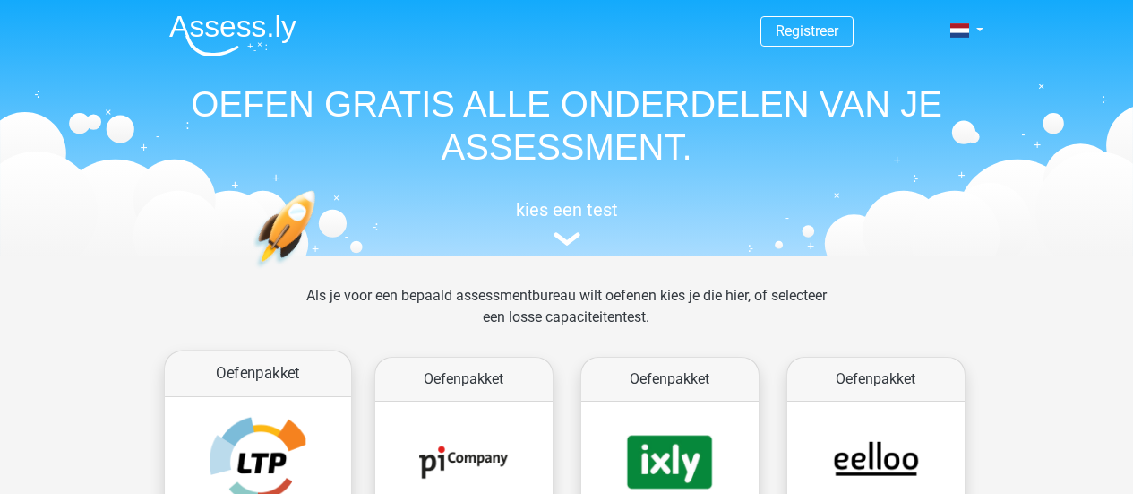
scroll to position [253, 0]
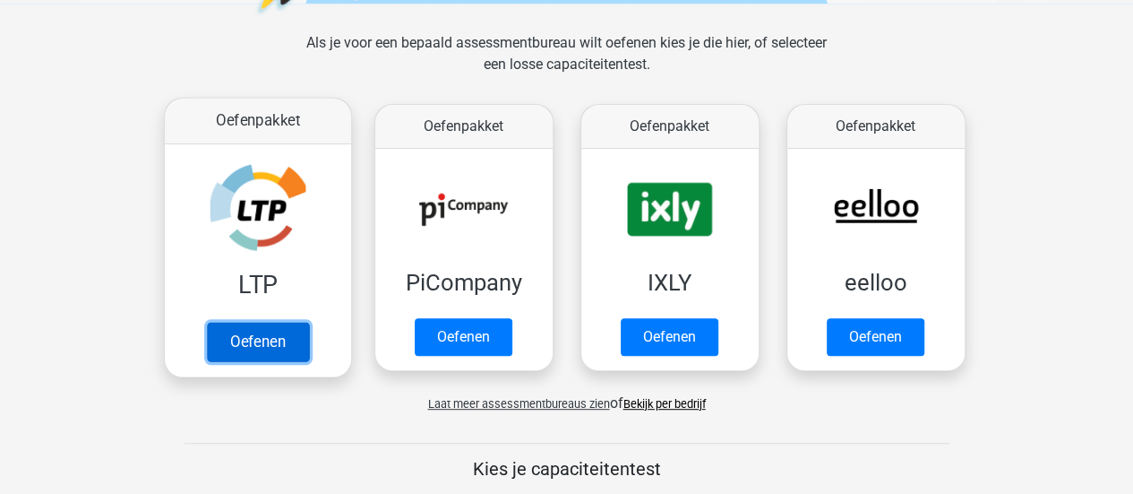
click at [240, 328] on link "Oefenen" at bounding box center [257, 341] width 102 height 39
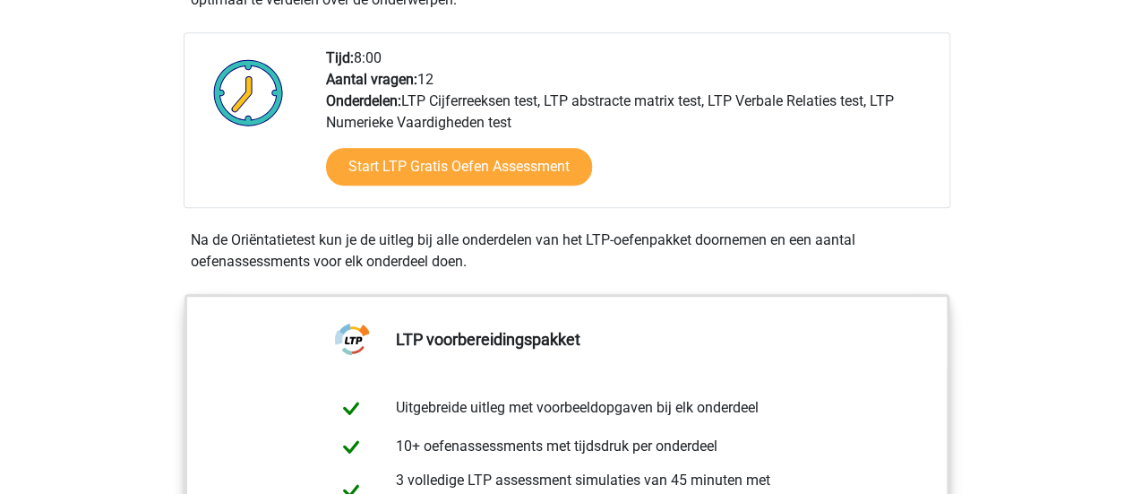
scroll to position [437, 0]
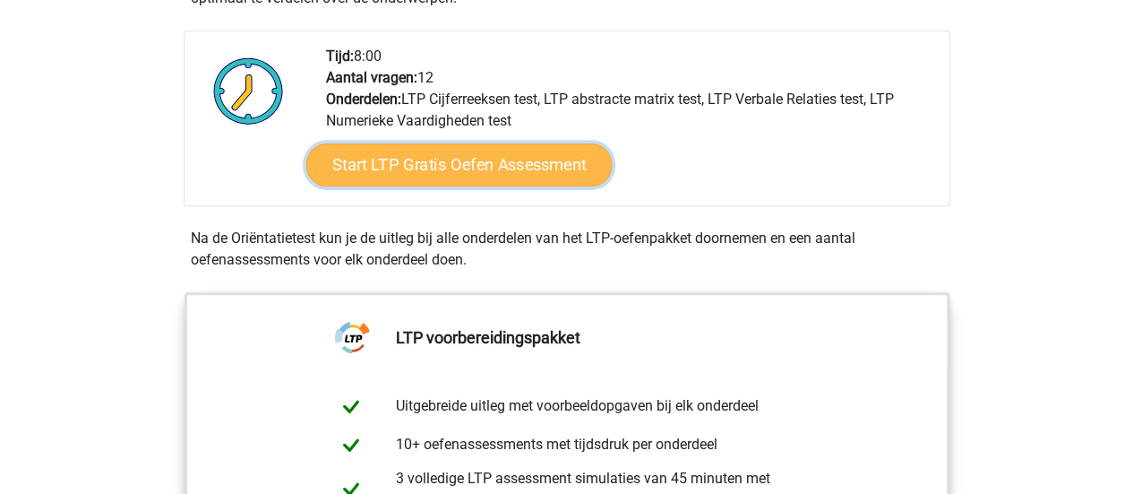
click at [479, 168] on link "Start LTP Gratis Oefen Assessment" at bounding box center [458, 164] width 306 height 43
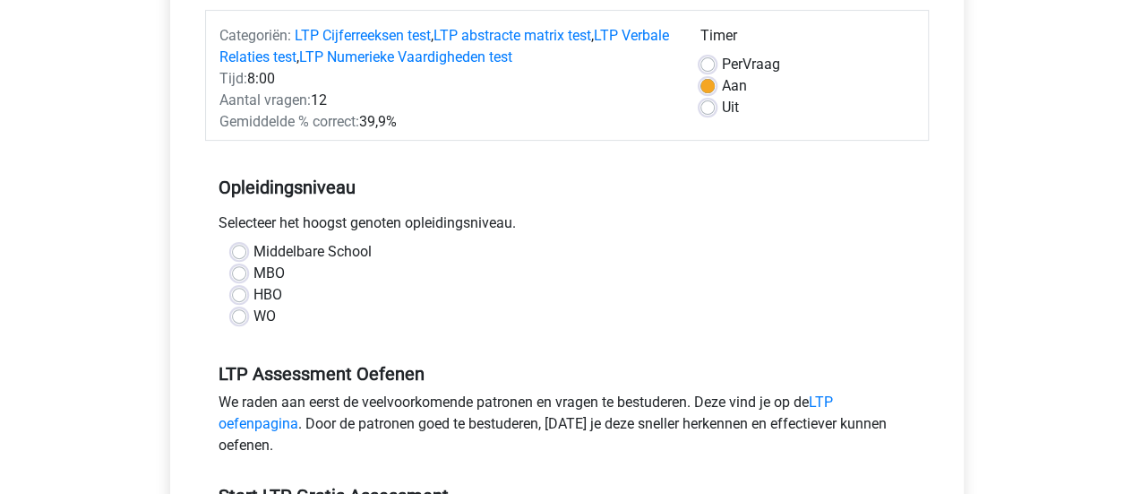
scroll to position [224, 0]
click at [254, 291] on label "HBO" at bounding box center [268, 293] width 29 height 21
click at [234, 291] on input "HBO" at bounding box center [239, 292] width 14 height 18
radio input "true"
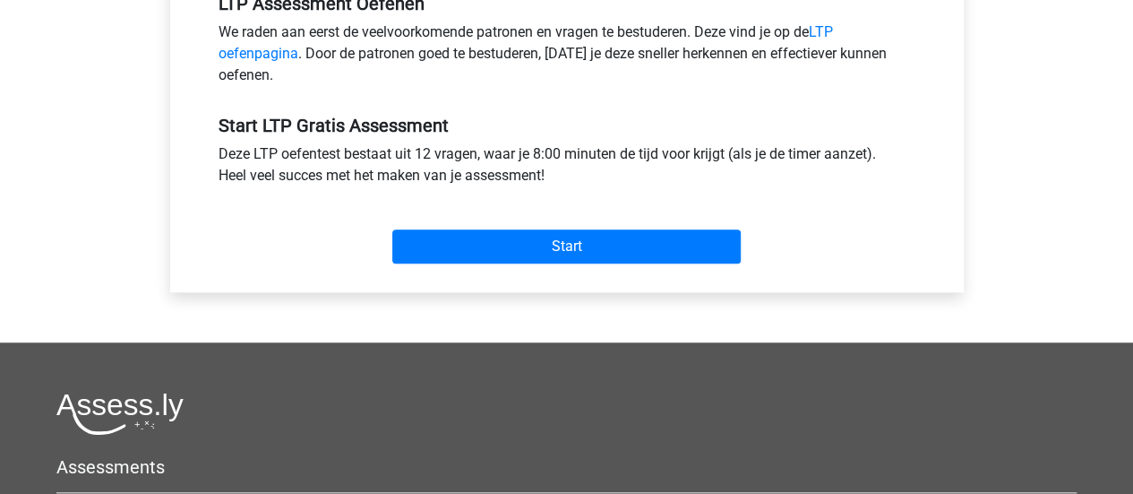
scroll to position [598, 0]
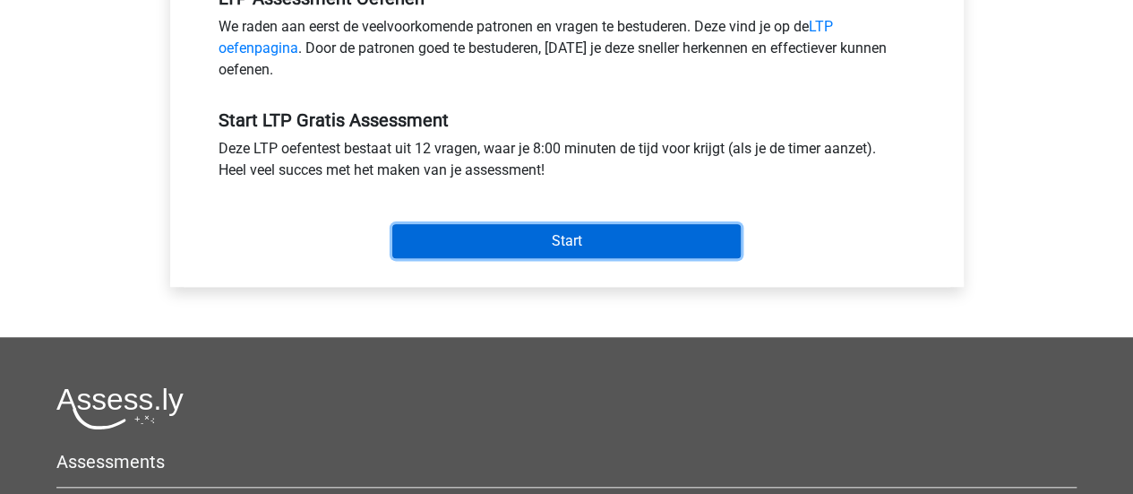
click at [494, 236] on input "Start" at bounding box center [566, 241] width 348 height 34
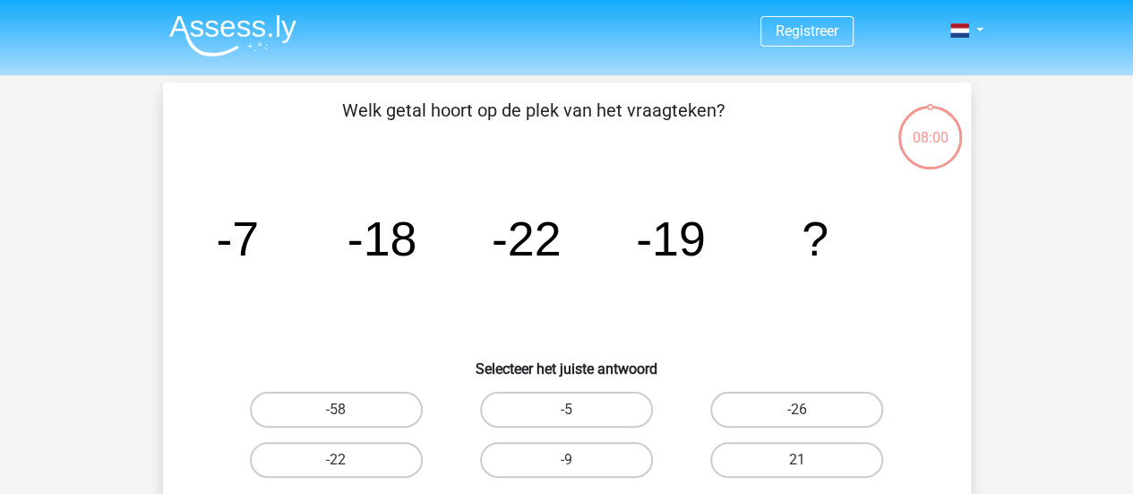
scroll to position [35, 0]
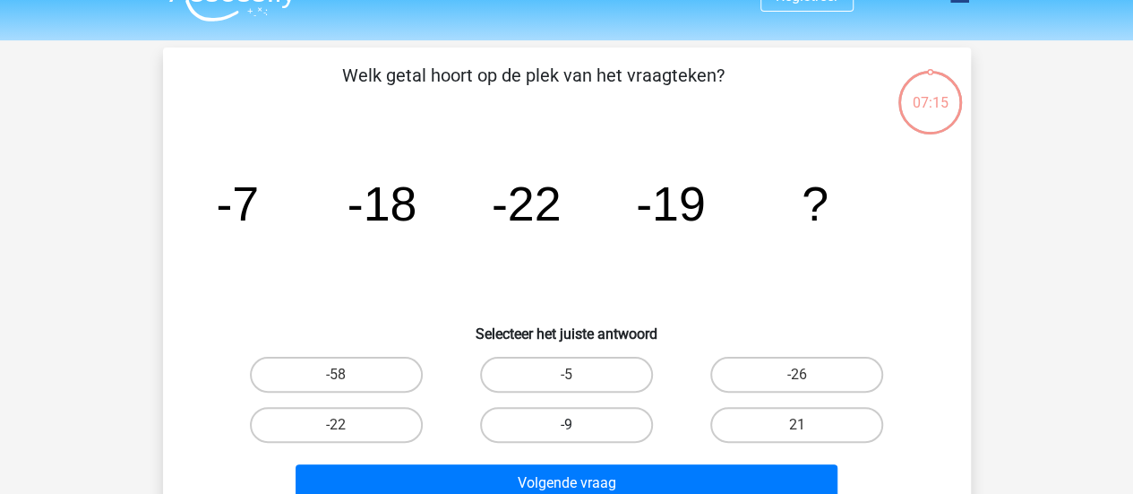
click at [559, 438] on label "-9" at bounding box center [566, 425] width 173 height 36
click at [566, 436] on input "-9" at bounding box center [572, 431] width 12 height 12
radio input "true"
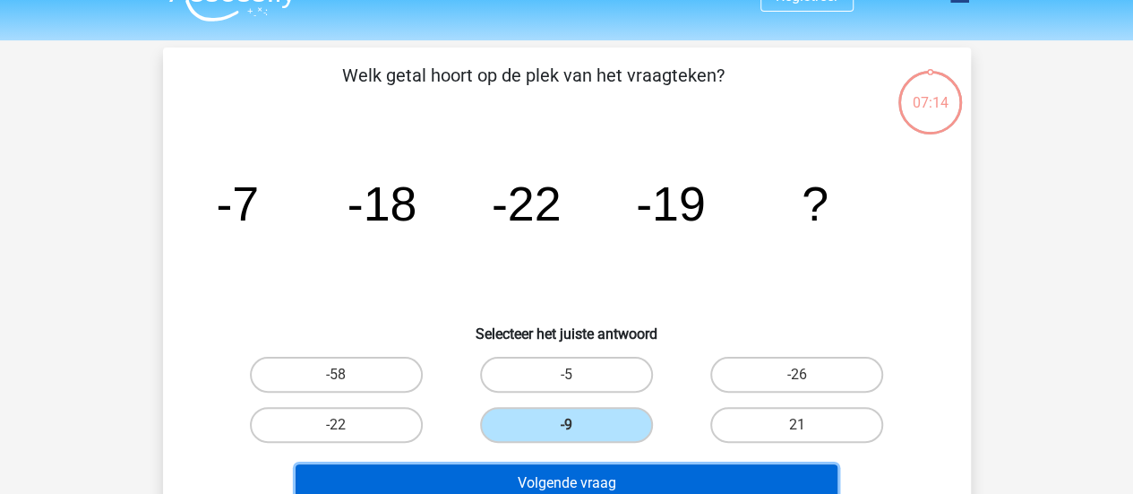
click at [598, 486] on button "Volgende vraag" at bounding box center [567, 483] width 542 height 38
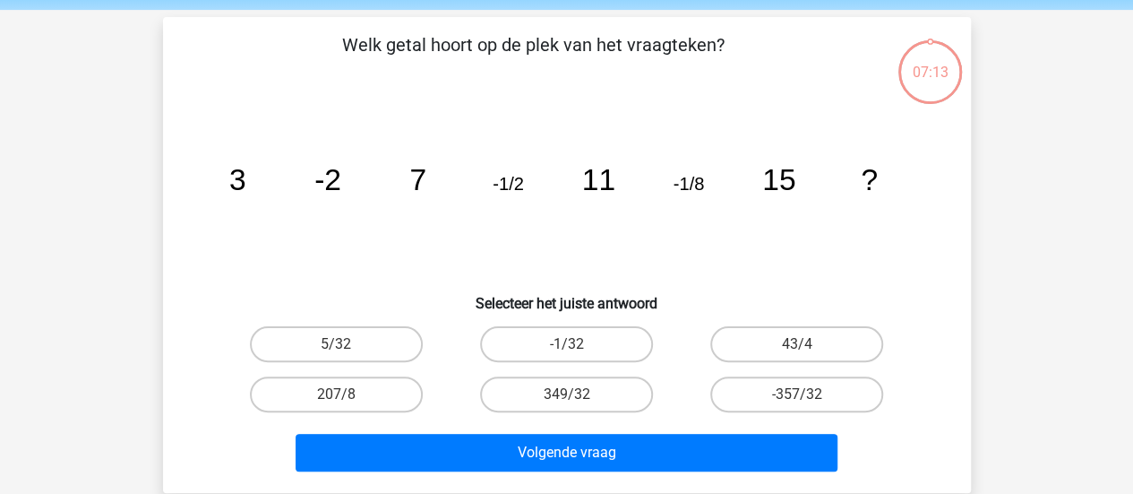
scroll to position [64, 0]
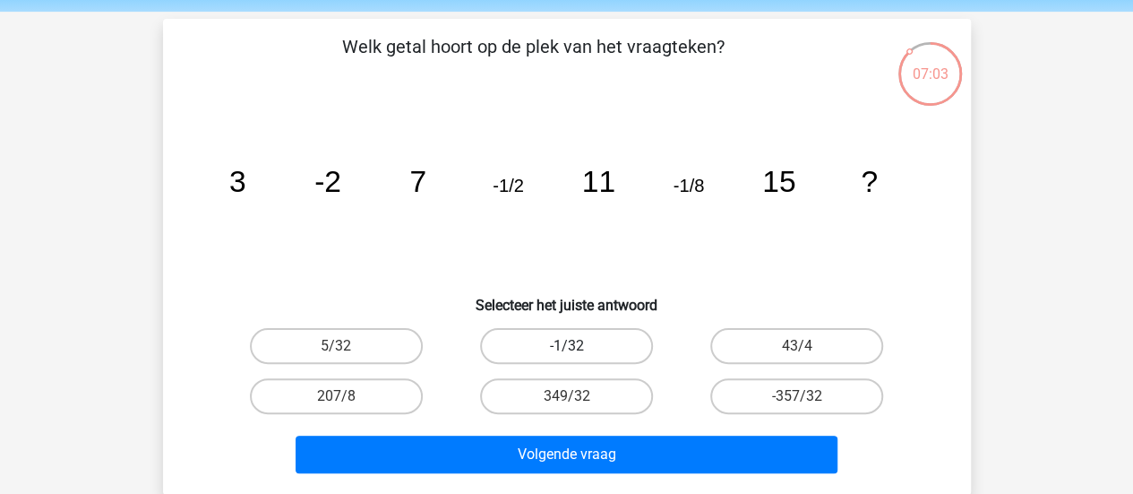
click at [575, 342] on label "-1/32" at bounding box center [566, 346] width 173 height 36
click at [575, 346] on input "-1/32" at bounding box center [572, 352] width 12 height 12
radio input "true"
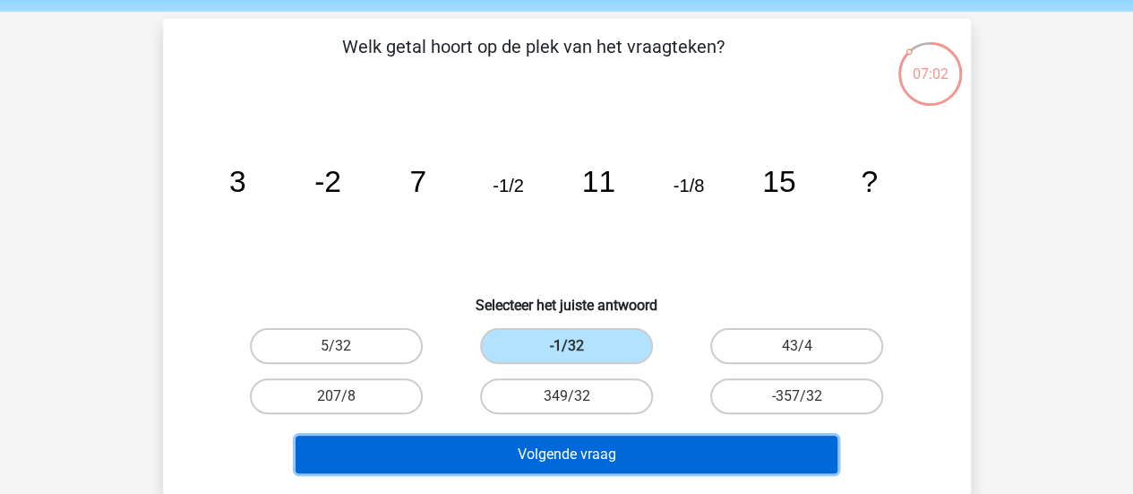
click at [630, 449] on button "Volgende vraag" at bounding box center [567, 454] width 542 height 38
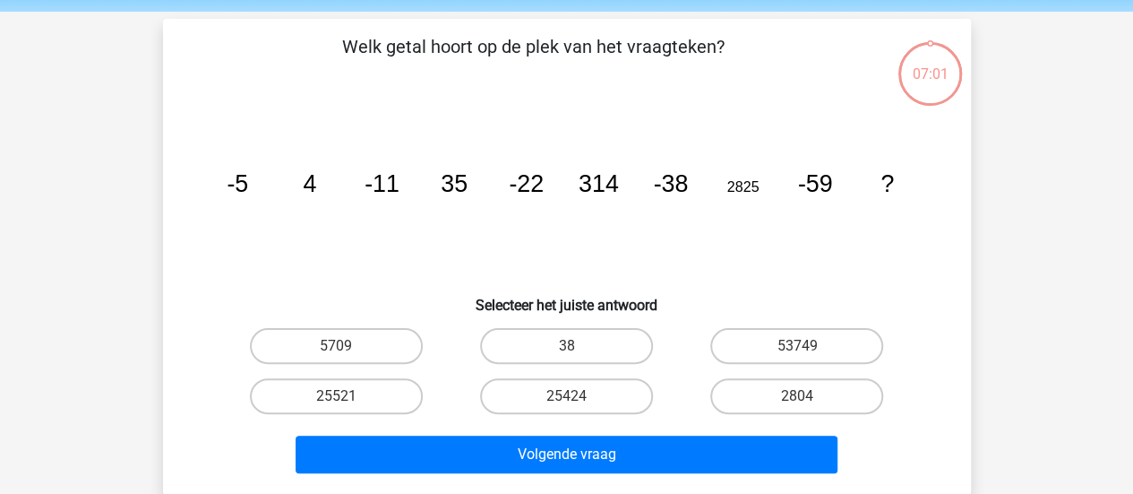
scroll to position [82, 0]
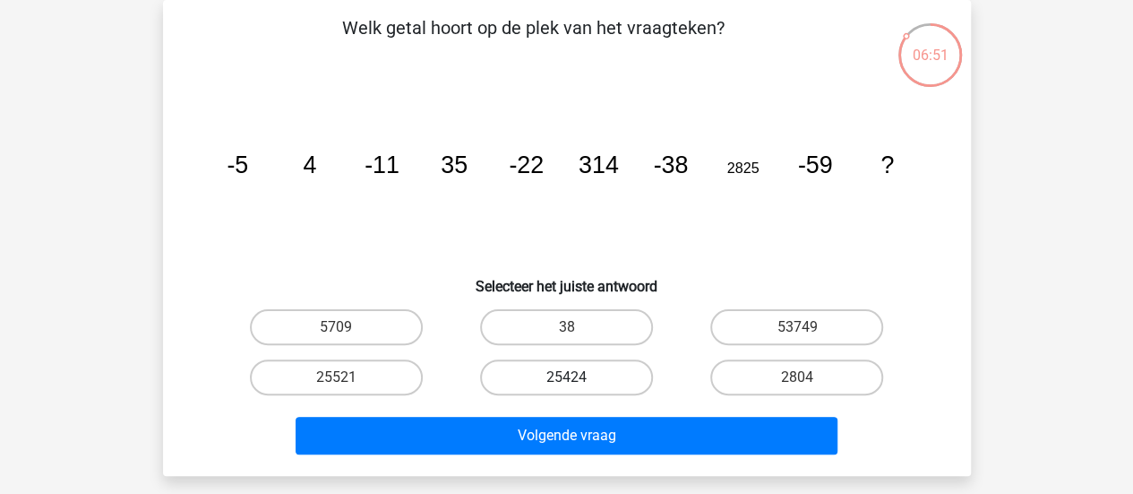
click at [518, 388] on label "25424" at bounding box center [566, 377] width 173 height 36
click at [566, 388] on input "25424" at bounding box center [572, 383] width 12 height 12
radio input "true"
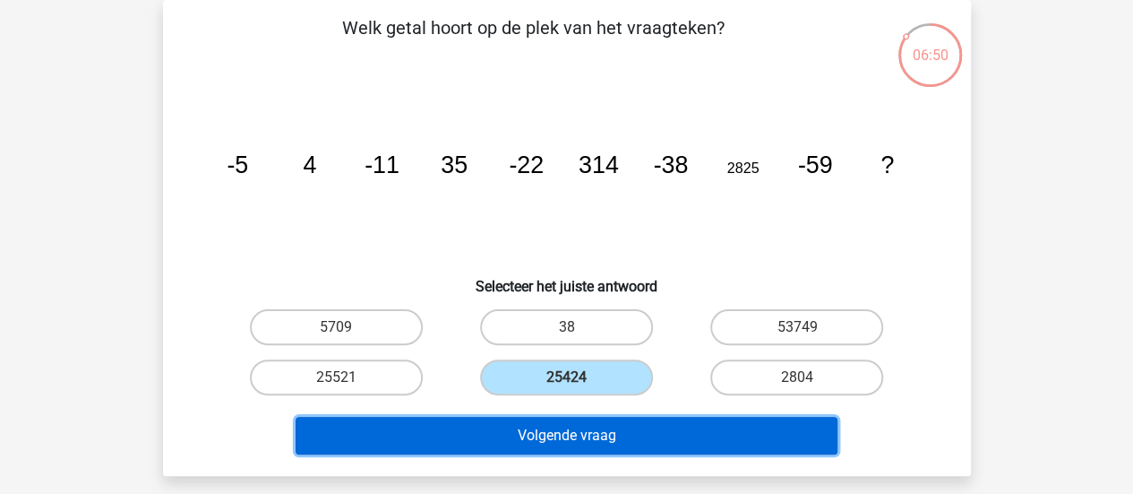
click at [542, 427] on button "Volgende vraag" at bounding box center [567, 436] width 542 height 38
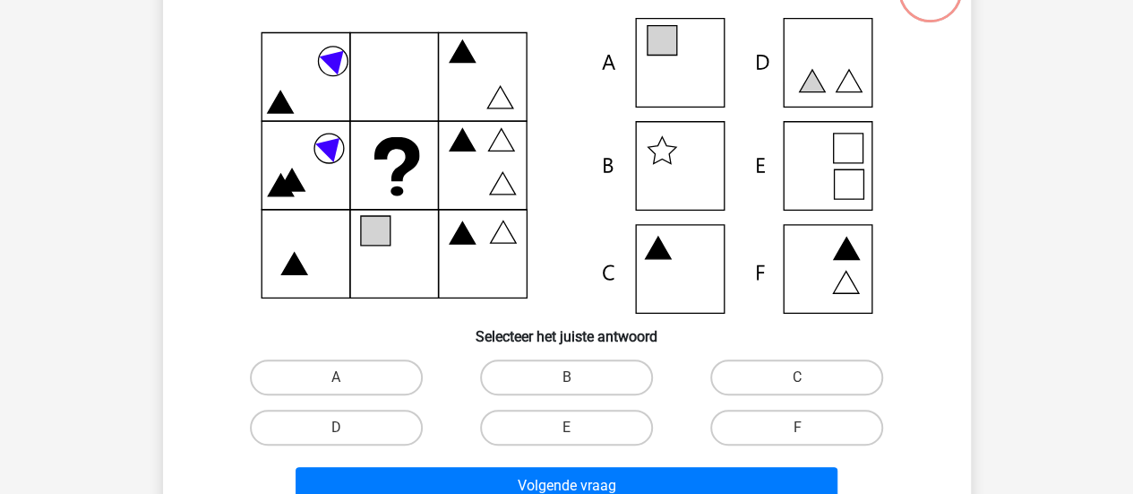
scroll to position [168, 0]
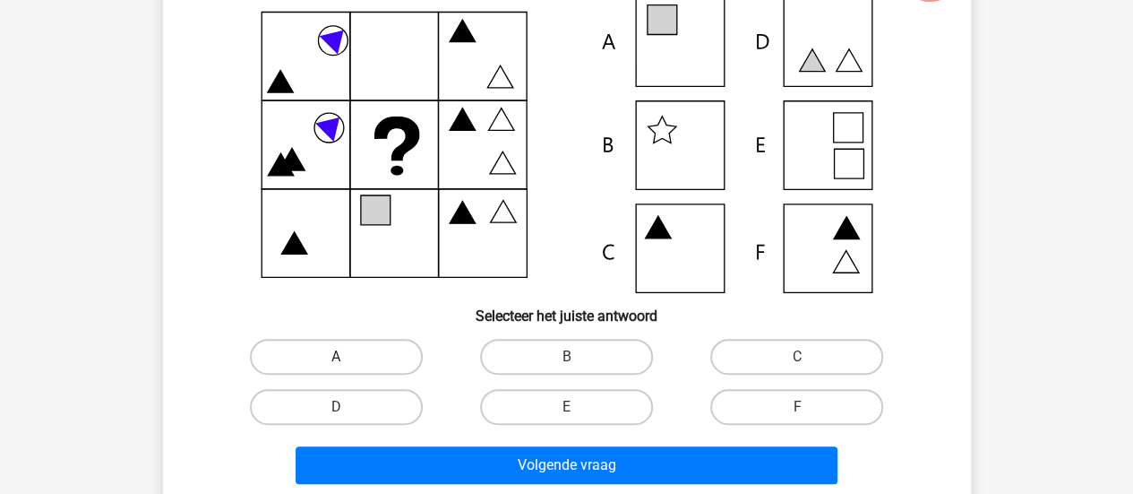
click at [330, 361] on label "A" at bounding box center [336, 357] width 173 height 36
click at [336, 361] on input "A" at bounding box center [342, 363] width 12 height 12
radio input "true"
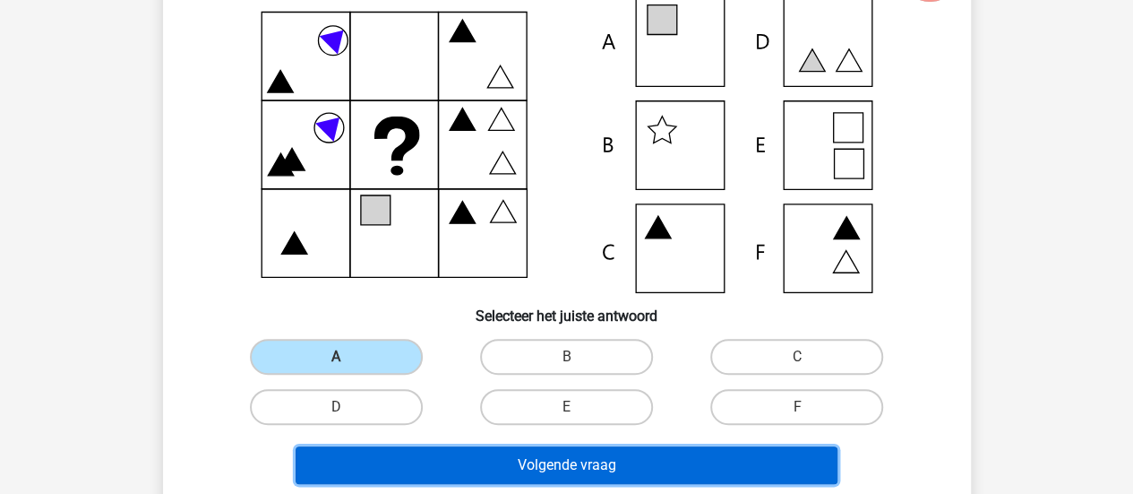
click at [485, 457] on button "Volgende vraag" at bounding box center [567, 465] width 542 height 38
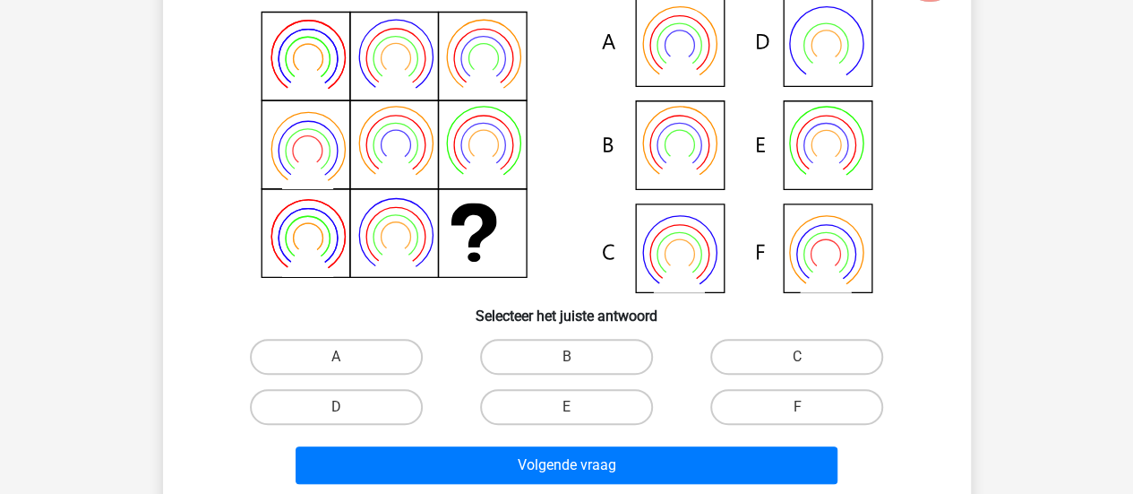
scroll to position [82, 0]
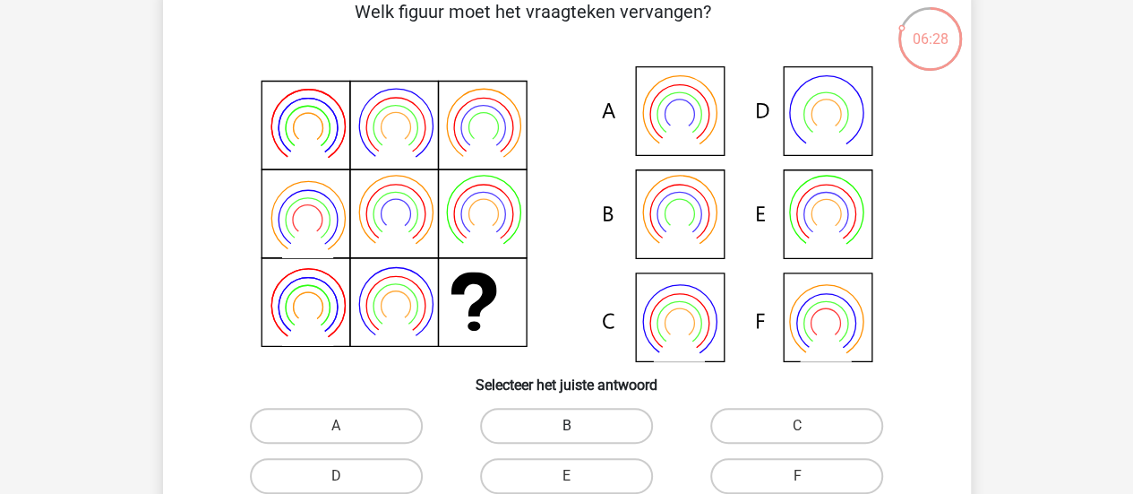
click at [572, 417] on label "B" at bounding box center [566, 426] width 173 height 36
click at [572, 426] on input "B" at bounding box center [572, 432] width 12 height 12
radio input "true"
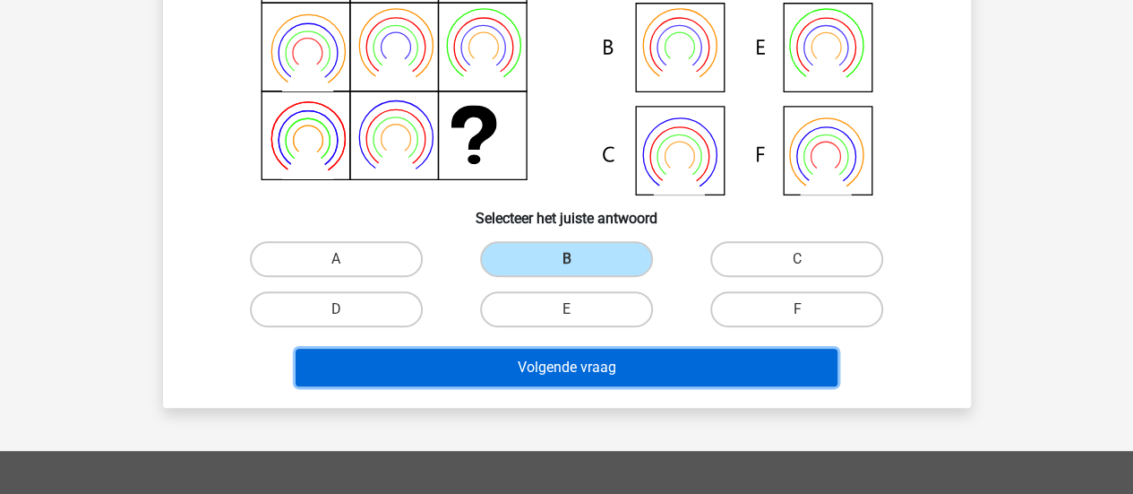
click at [535, 365] on button "Volgende vraag" at bounding box center [567, 367] width 542 height 38
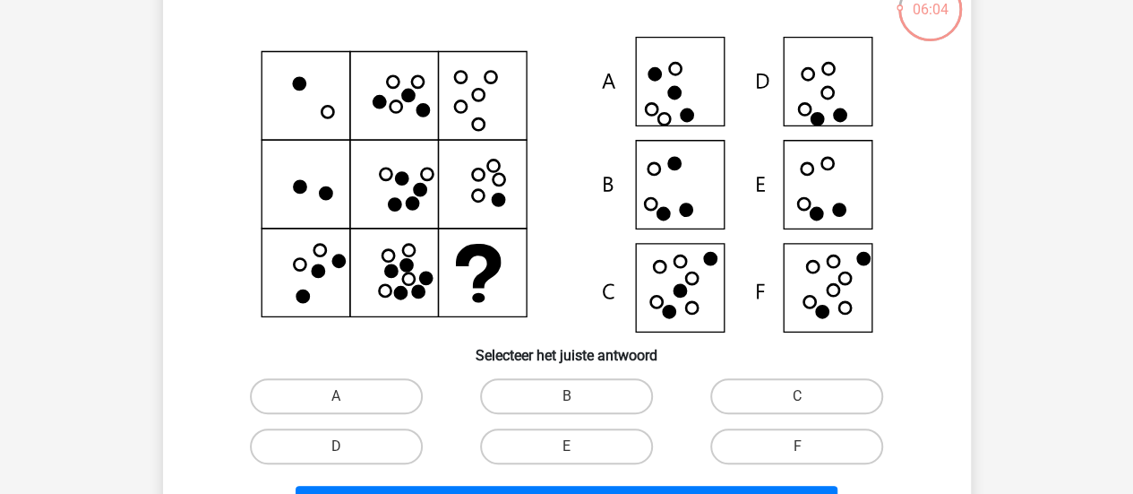
scroll to position [136, 0]
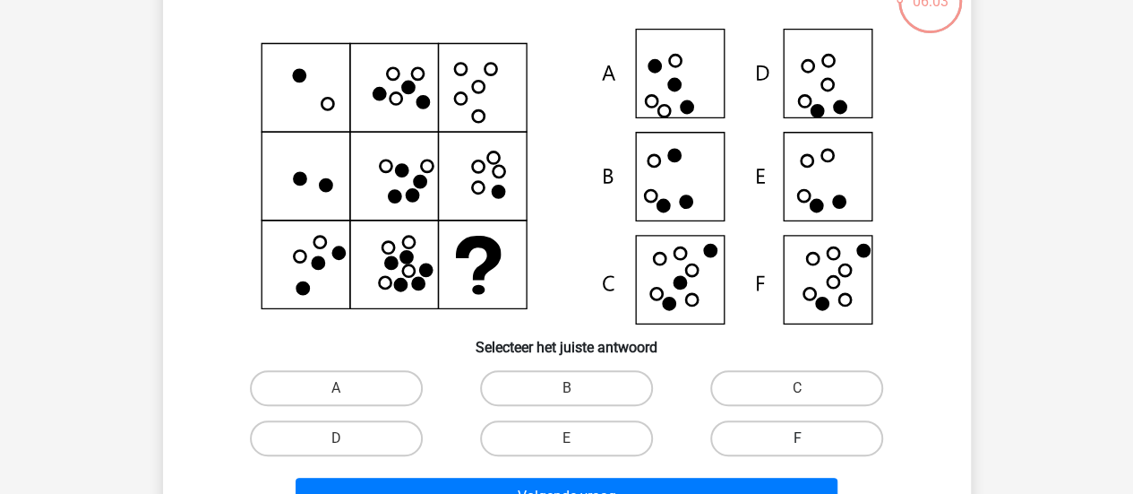
click at [744, 438] on label "F" at bounding box center [796, 438] width 173 height 36
click at [797, 438] on input "F" at bounding box center [803, 444] width 12 height 12
radio input "true"
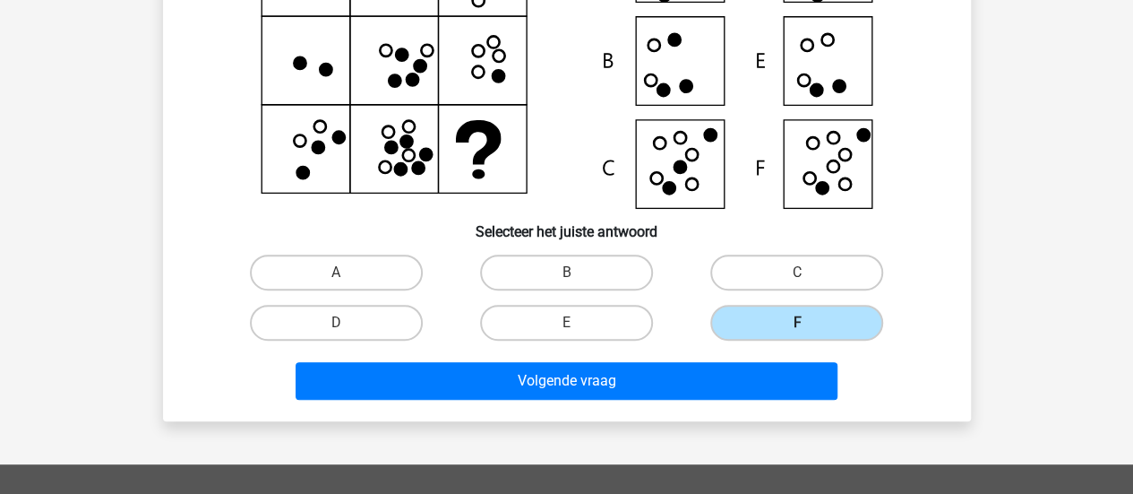
scroll to position [249, 0]
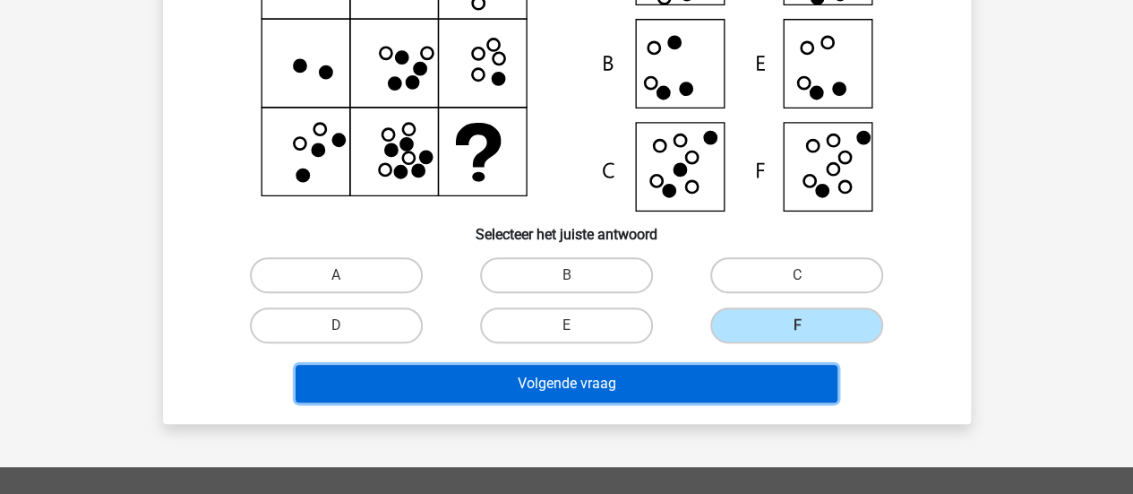
click at [659, 373] on button "Volgende vraag" at bounding box center [567, 384] width 542 height 38
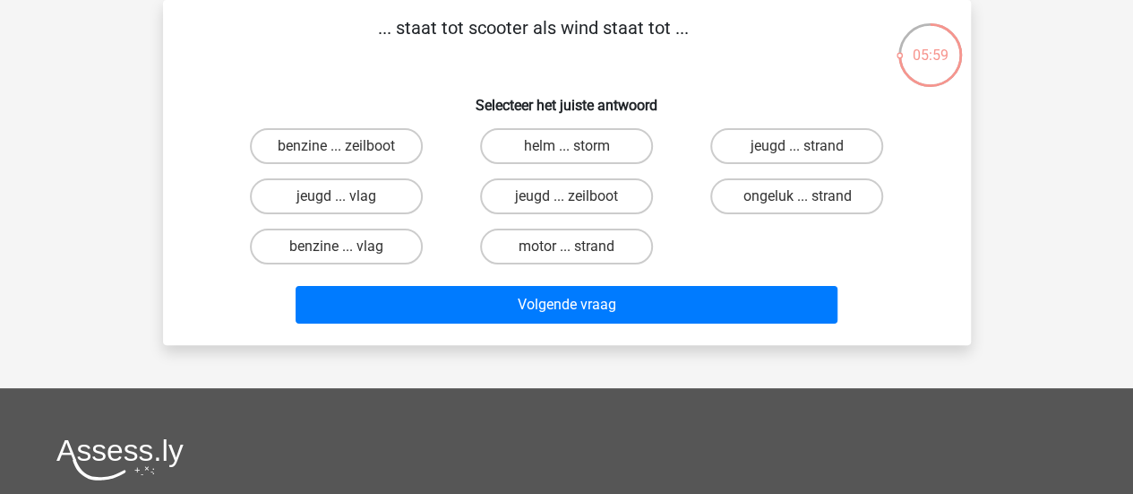
scroll to position [0, 0]
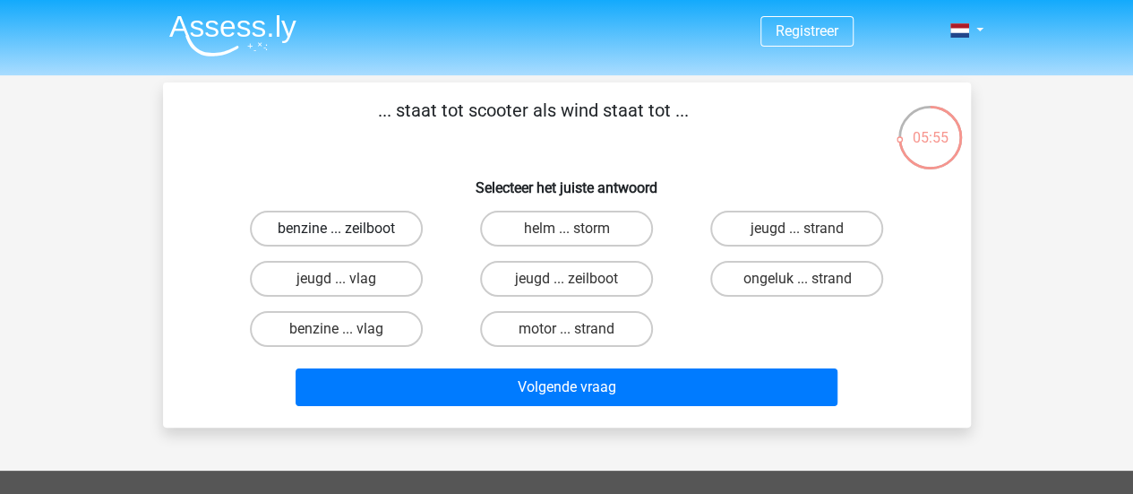
click at [352, 232] on label "benzine ... zeilboot" at bounding box center [336, 229] width 173 height 36
click at [348, 232] on input "benzine ... zeilboot" at bounding box center [342, 234] width 12 height 12
radio input "true"
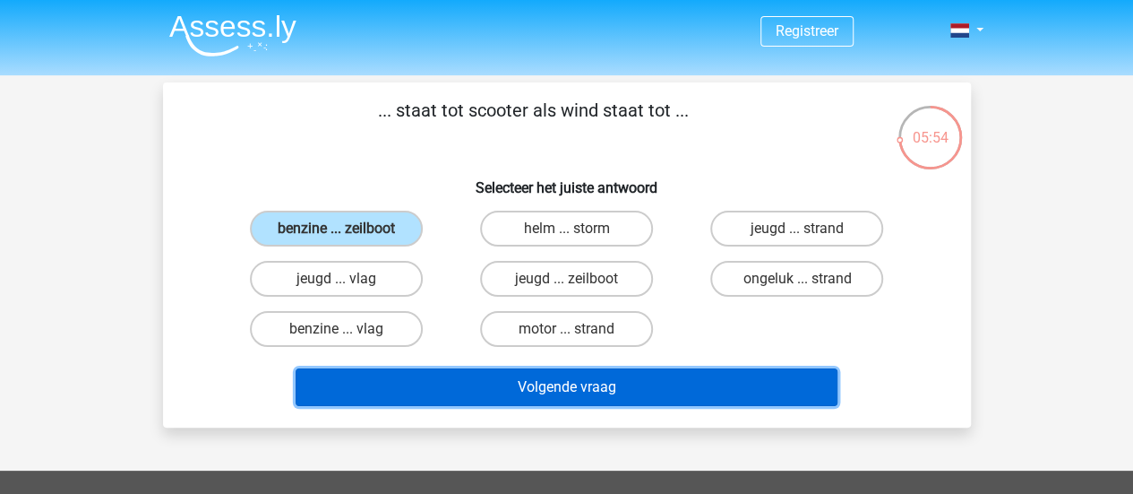
click at [515, 389] on button "Volgende vraag" at bounding box center [567, 387] width 542 height 38
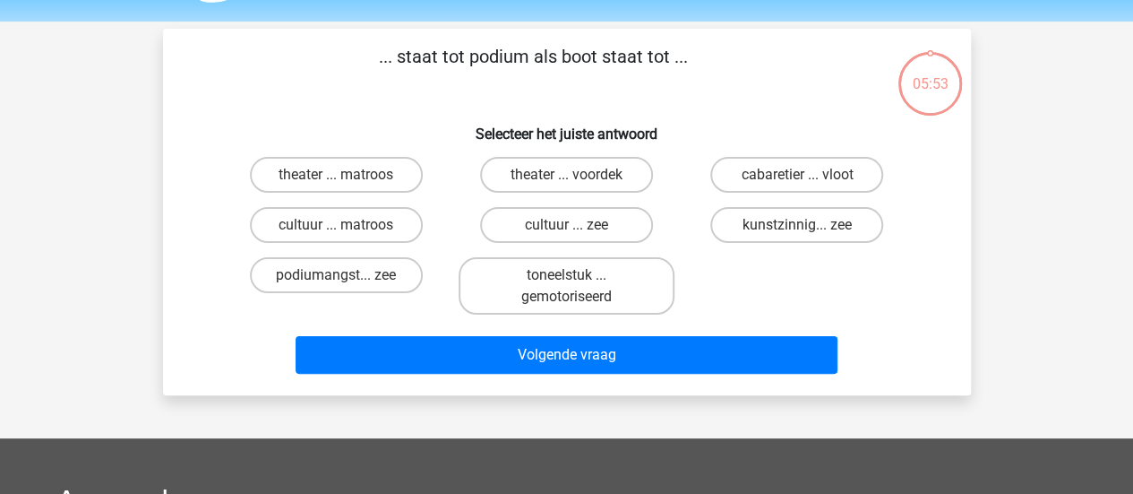
scroll to position [82, 0]
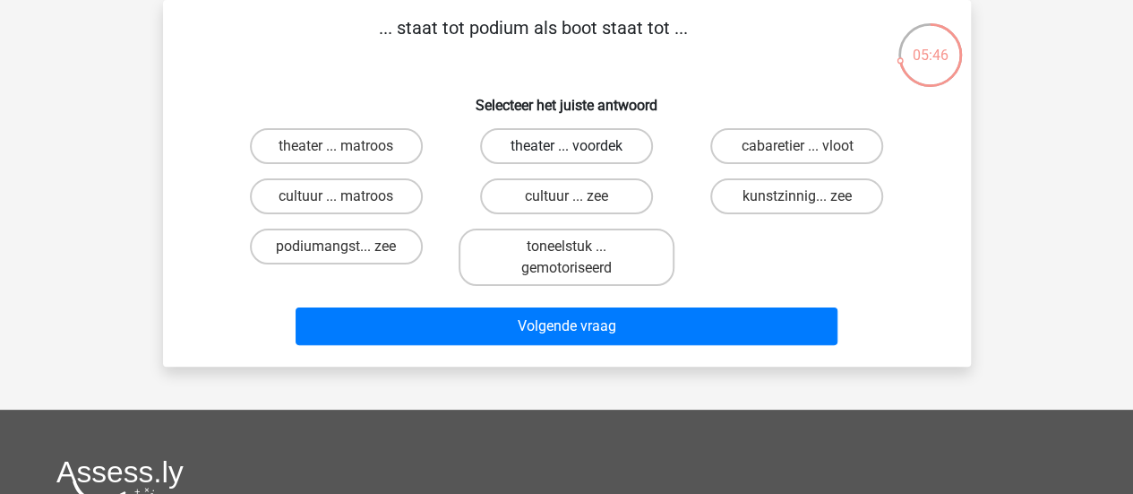
click at [564, 151] on label "theater ... voordek" at bounding box center [566, 146] width 173 height 36
click at [566, 151] on input "theater ... voordek" at bounding box center [572, 152] width 12 height 12
radio input "true"
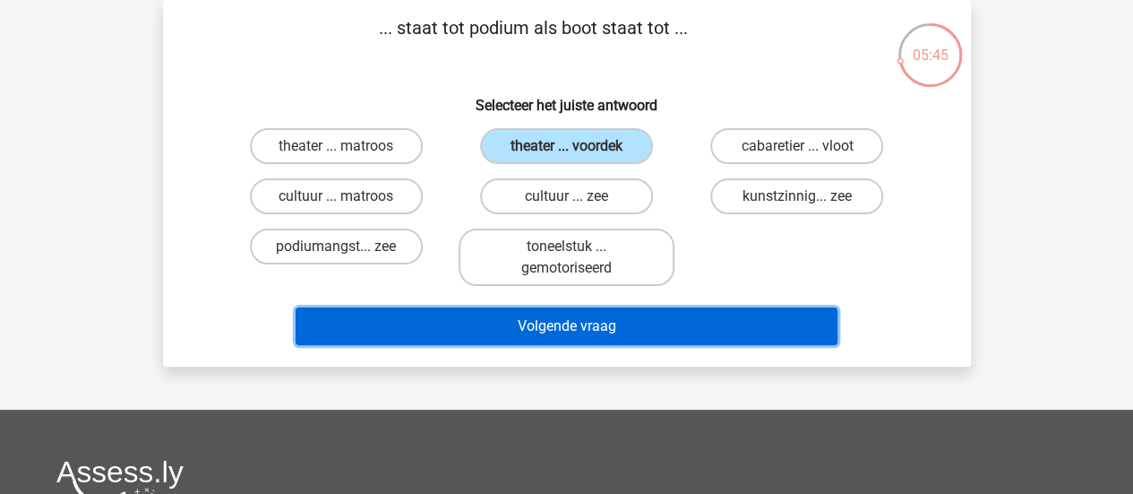
click at [496, 321] on button "Volgende vraag" at bounding box center [567, 326] width 542 height 38
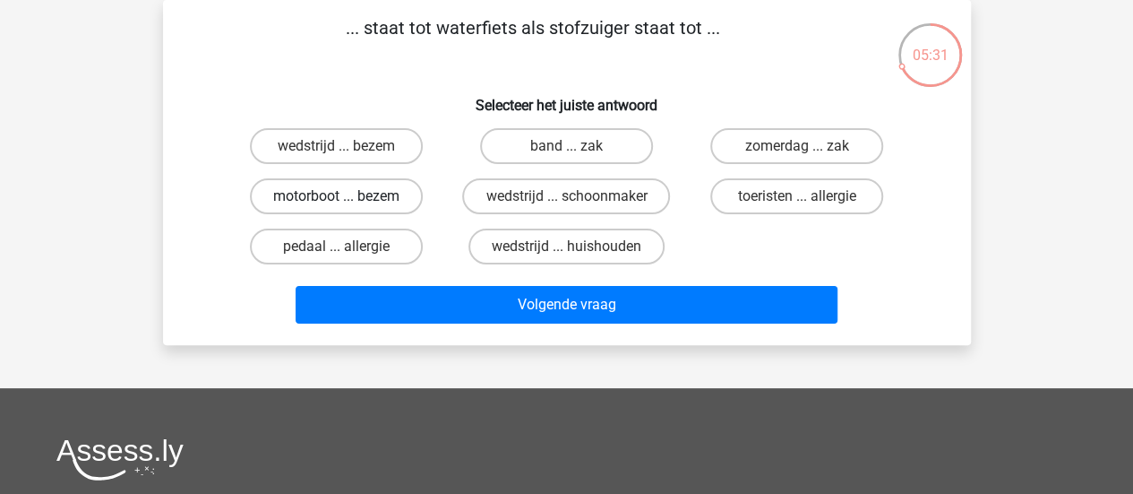
click at [400, 200] on label "motorboot ... bezem" at bounding box center [336, 196] width 173 height 36
click at [348, 200] on input "motorboot ... bezem" at bounding box center [342, 202] width 12 height 12
radio input "true"
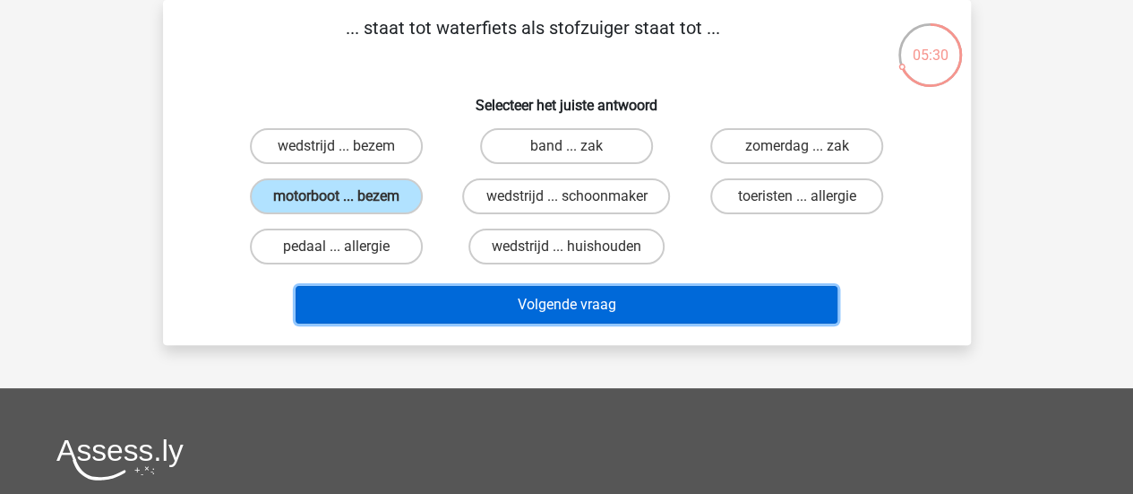
click at [460, 316] on button "Volgende vraag" at bounding box center [567, 305] width 542 height 38
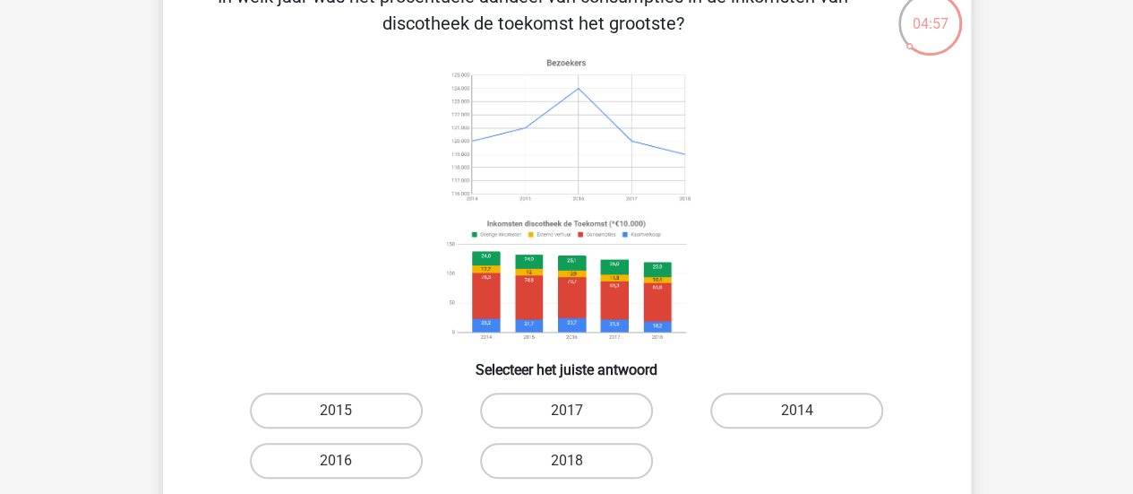
scroll to position [122, 0]
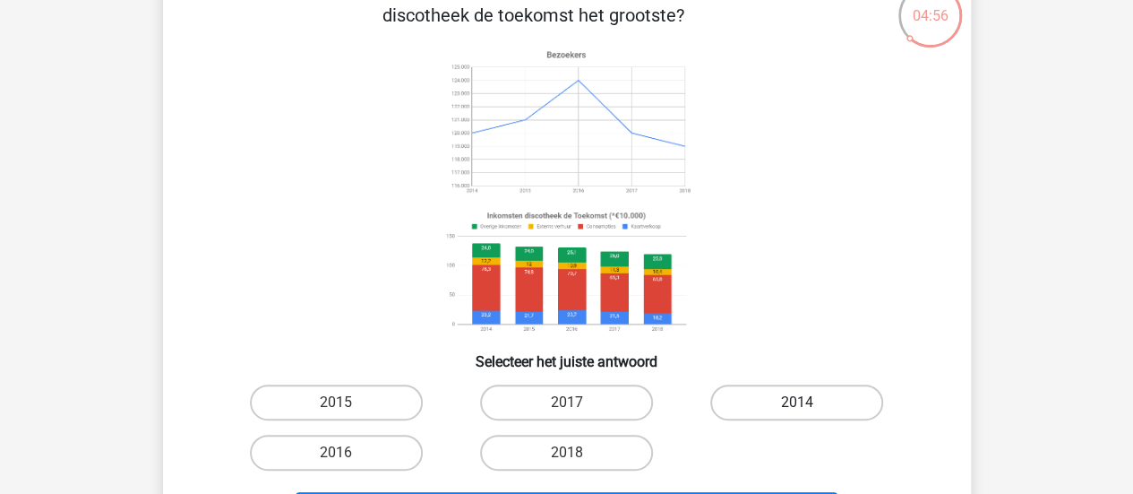
click at [821, 399] on label "2014" at bounding box center [796, 402] width 173 height 36
click at [809, 402] on input "2014" at bounding box center [803, 408] width 12 height 12
radio input "true"
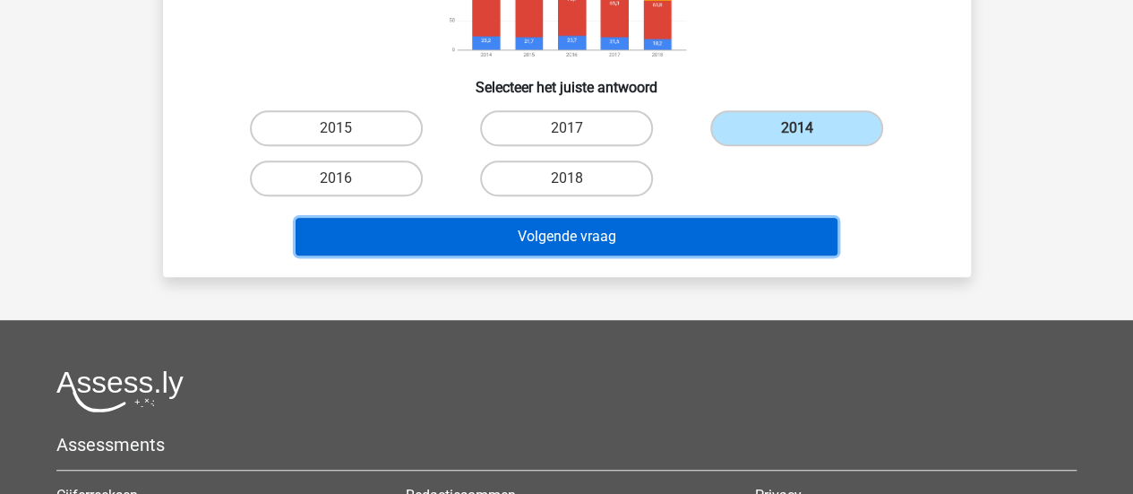
click at [634, 237] on button "Volgende vraag" at bounding box center [567, 237] width 542 height 38
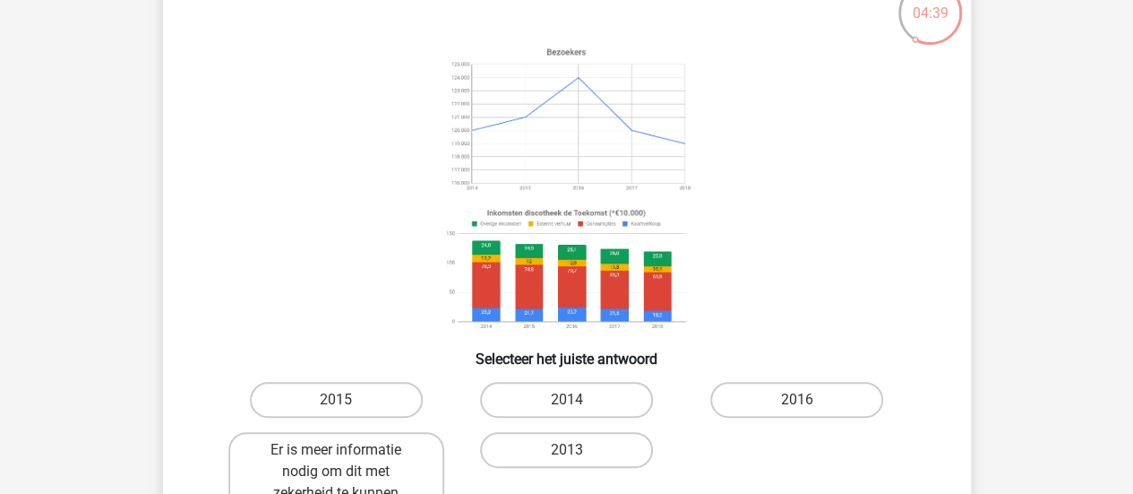
scroll to position [125, 0]
click at [532, 406] on label "2014" at bounding box center [566, 399] width 173 height 36
click at [566, 406] on input "2014" at bounding box center [572, 405] width 12 height 12
radio input "true"
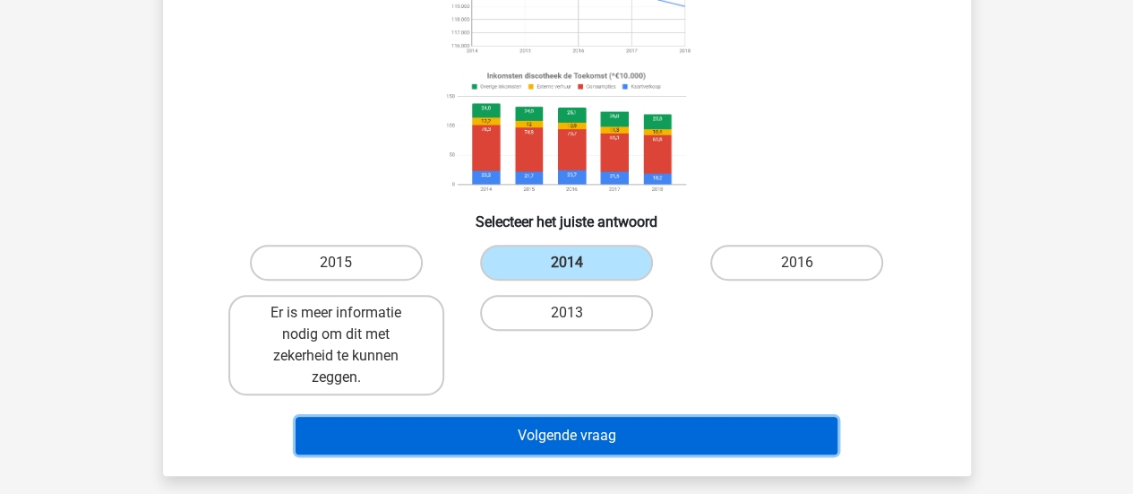
click at [474, 431] on button "Volgende vraag" at bounding box center [567, 436] width 542 height 38
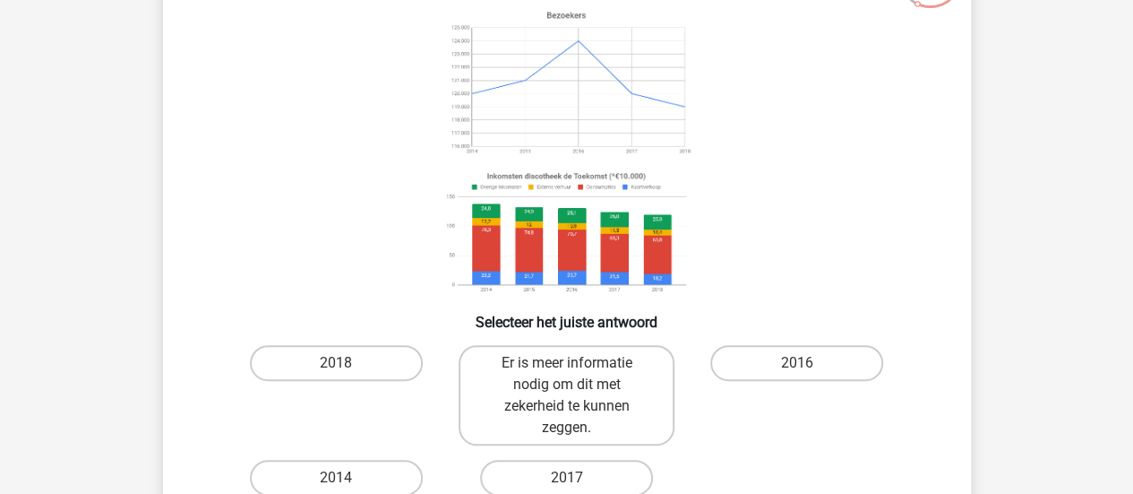
scroll to position [168, 0]
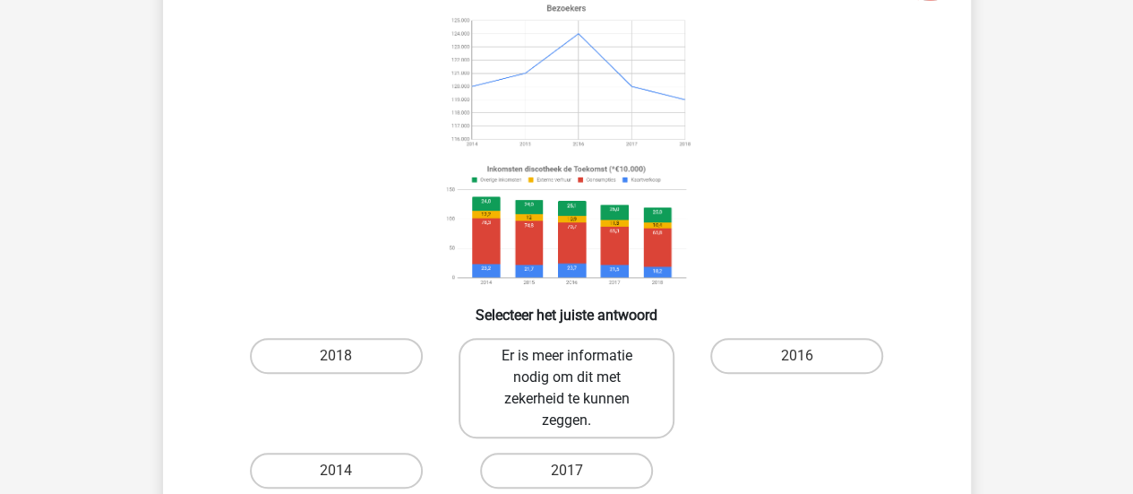
click at [542, 390] on label "Er is meer informatie nodig om dit met zekerheid te kunnen zeggen." at bounding box center [567, 388] width 216 height 100
click at [566, 367] on input "Er is meer informatie nodig om dit met zekerheid te kunnen zeggen." at bounding box center [572, 362] width 12 height 12
radio input "true"
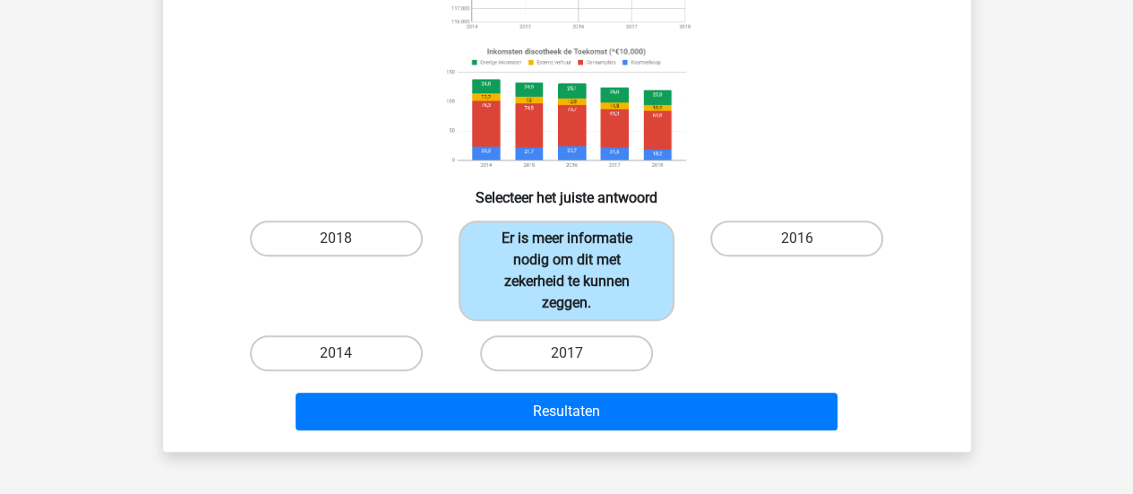
scroll to position [299, 0]
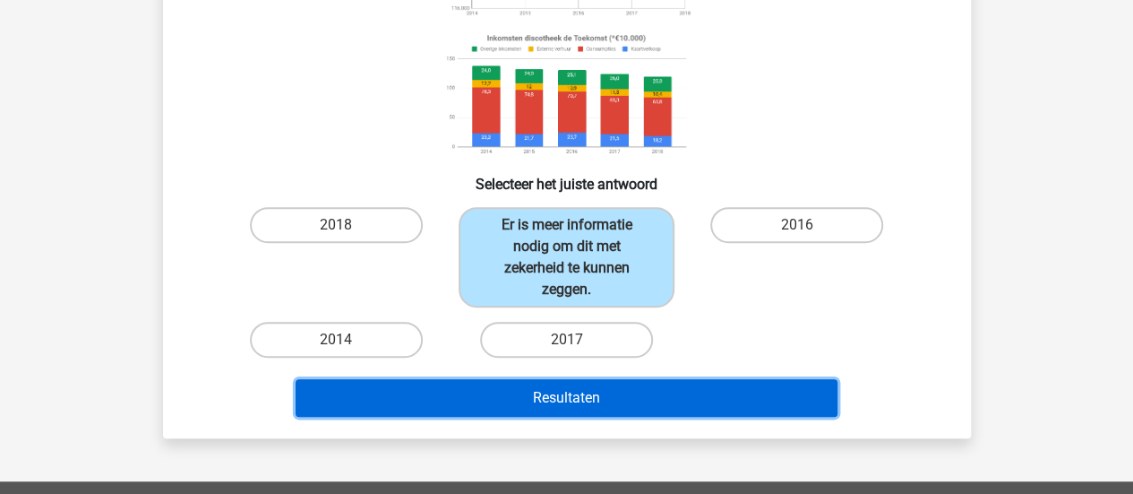
click at [542, 390] on button "Resultaten" at bounding box center [567, 398] width 542 height 38
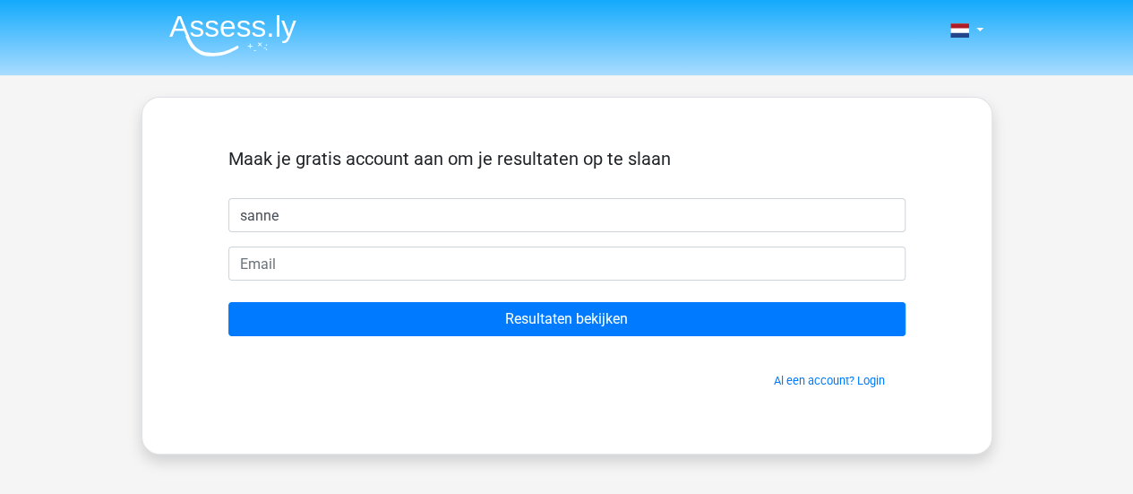
type input "Sanne"
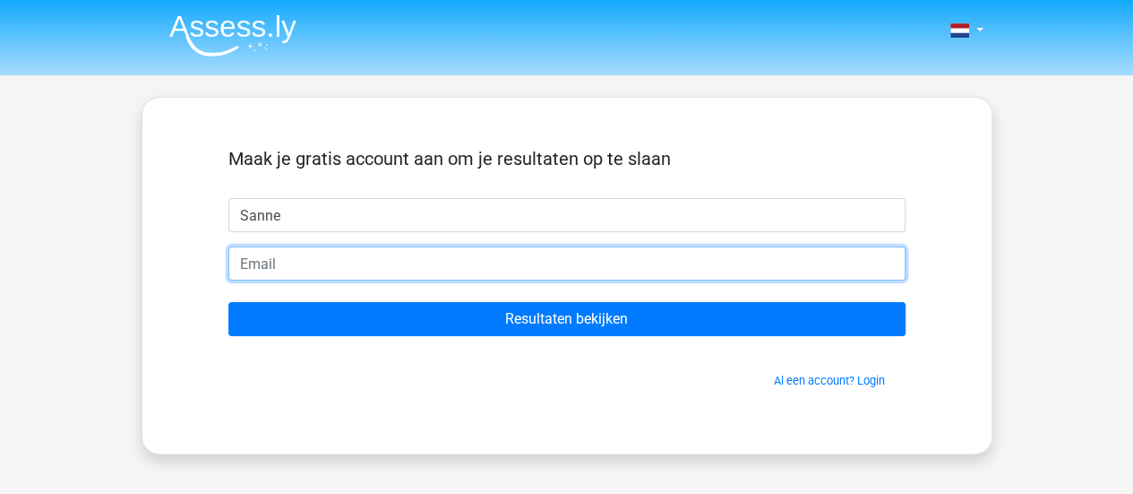
click at [330, 264] on input "email" at bounding box center [566, 263] width 677 height 34
type input "sanneslob04@gmail.com"
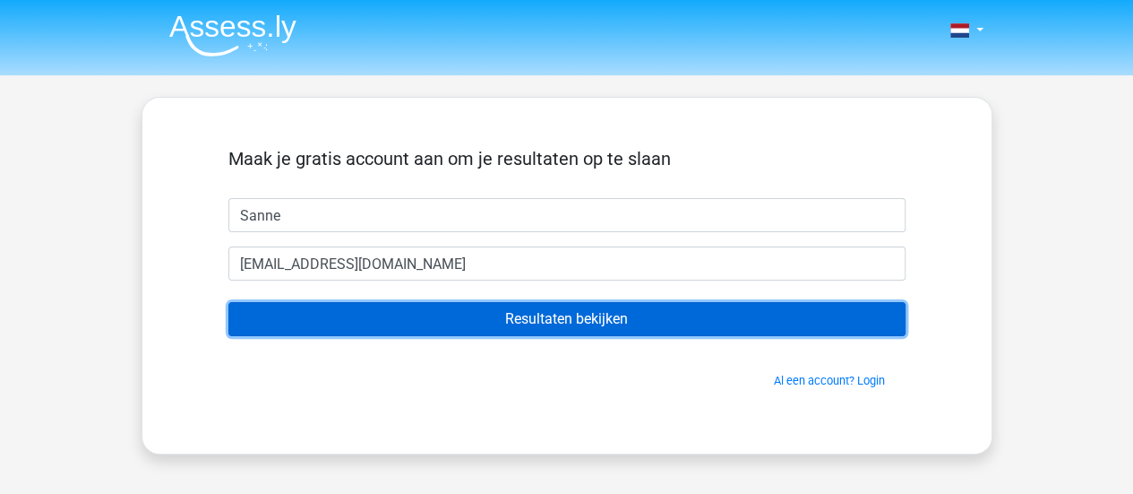
click at [410, 322] on input "Resultaten bekijken" at bounding box center [566, 319] width 677 height 34
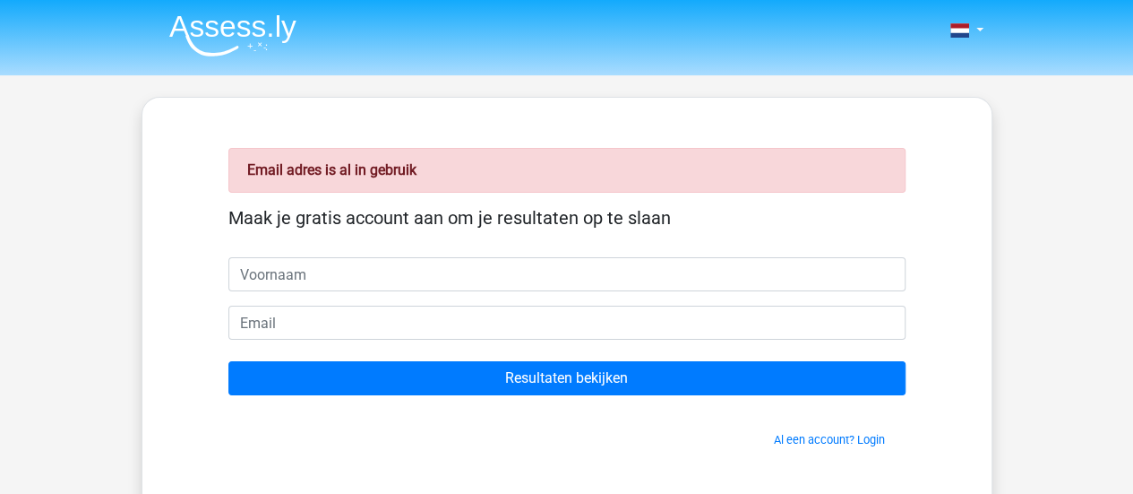
click at [820, 424] on div "Al een account? Login" at bounding box center [566, 428] width 677 height 39
click at [820, 445] on span "Al een account? Login" at bounding box center [567, 439] width 663 height 17
click at [822, 437] on link "Al een account? Login" at bounding box center [829, 439] width 111 height 13
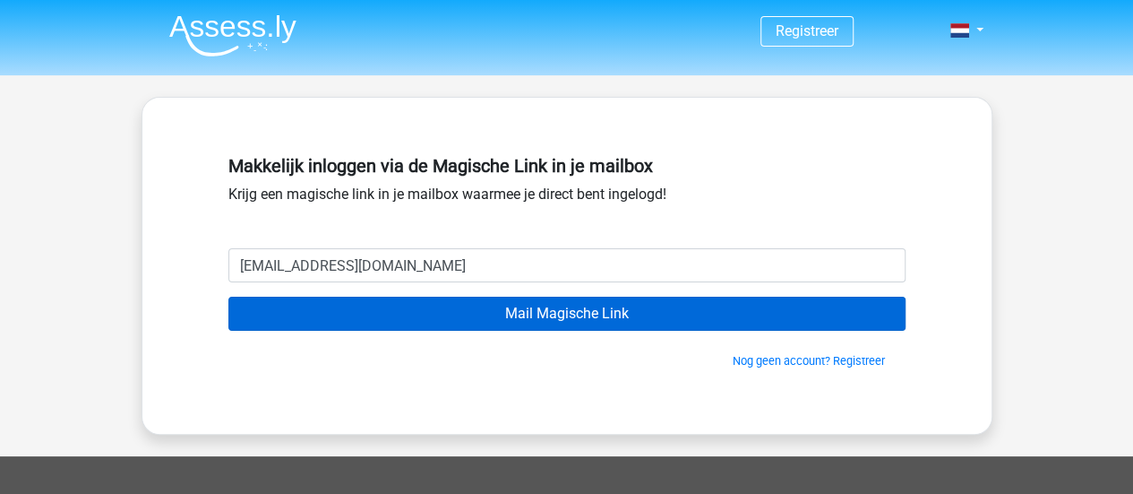
type input "sanneslob04@gmail.com"
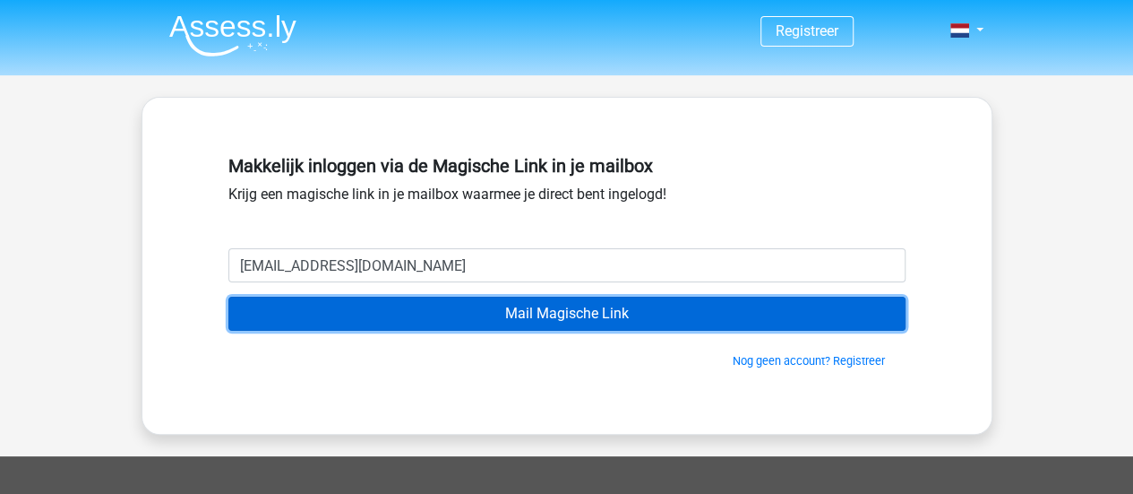
click at [552, 314] on input "Mail Magische Link" at bounding box center [566, 314] width 677 height 34
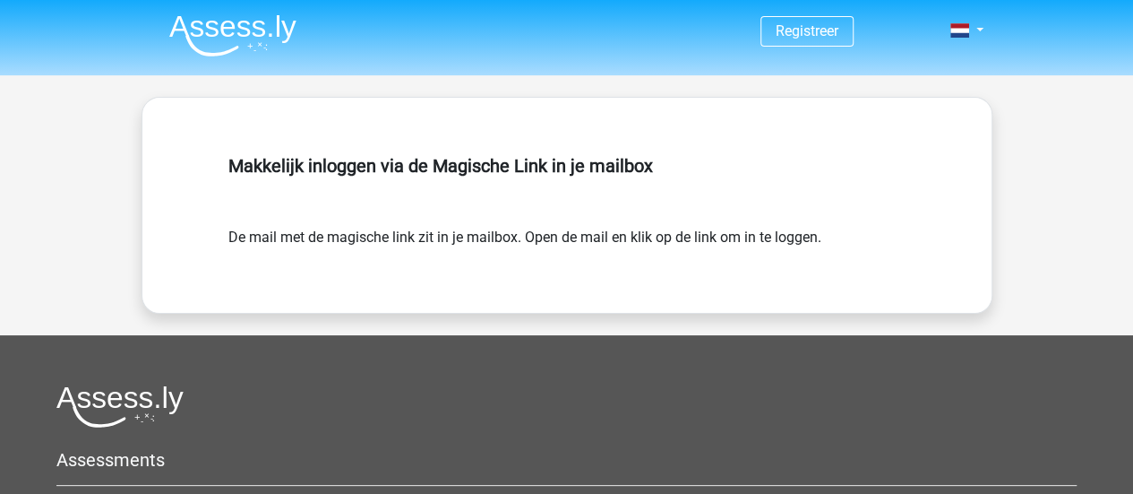
click at [460, 165] on h5 "Makkelijk inloggen via de Magische Link in je mailbox" at bounding box center [566, 165] width 677 height 21
click at [210, 37] on img at bounding box center [232, 35] width 127 height 42
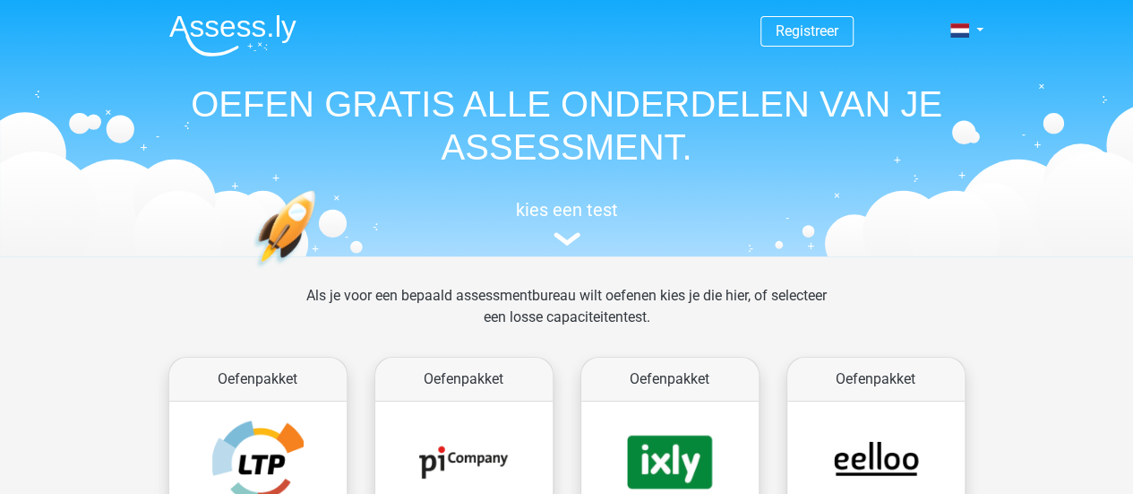
click at [833, 43] on span "Registreer" at bounding box center [807, 31] width 93 height 30
click at [808, 29] on link "Registreer" at bounding box center [807, 30] width 63 height 17
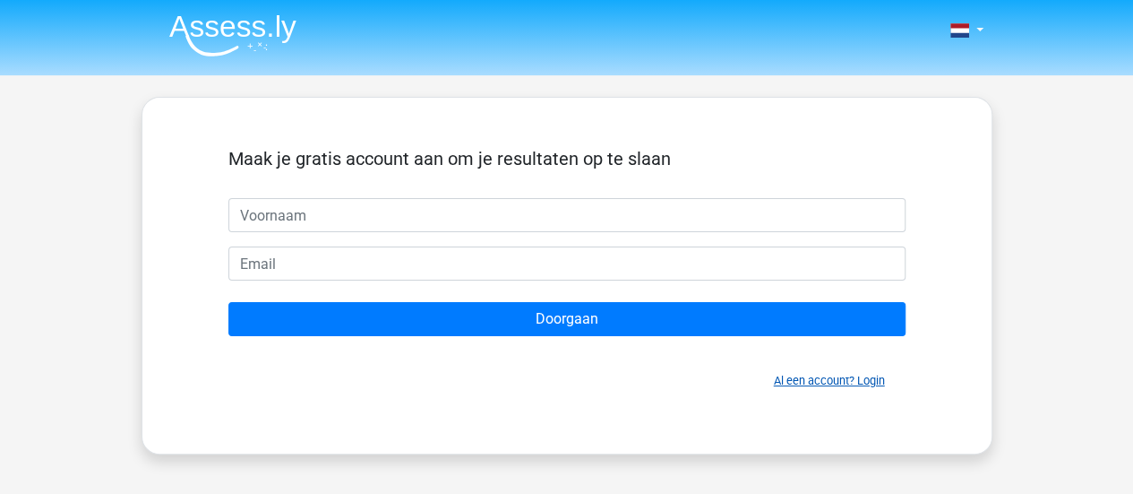
click at [801, 379] on link "Al een account? Login" at bounding box center [829, 380] width 111 height 13
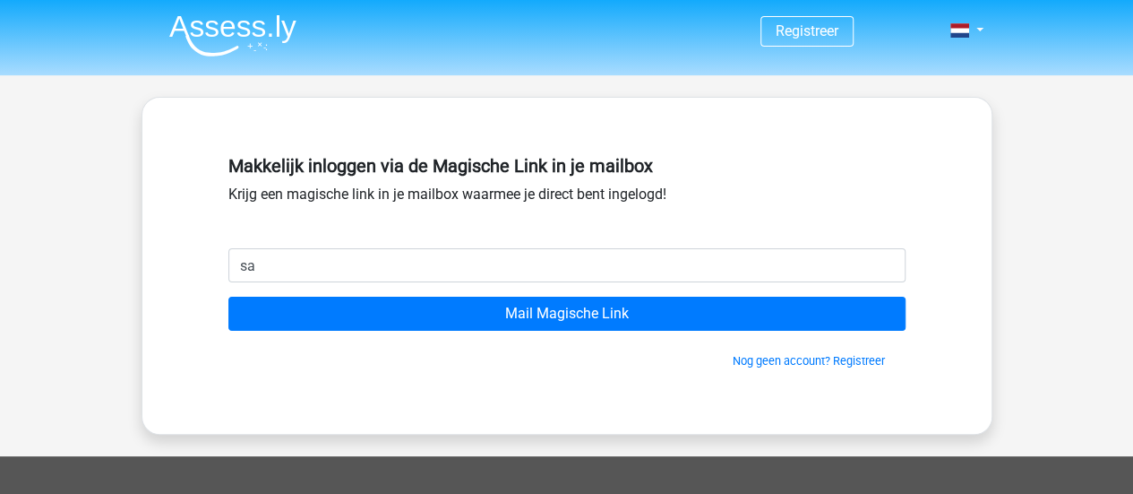
type input "[EMAIL_ADDRESS][DOMAIN_NAME]"
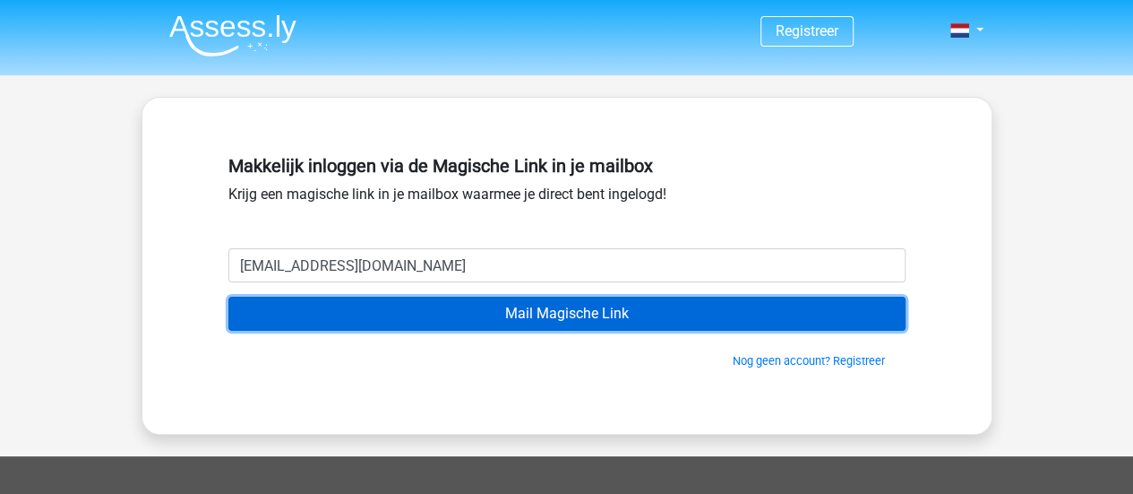
click at [360, 313] on input "Mail Magische Link" at bounding box center [566, 314] width 677 height 34
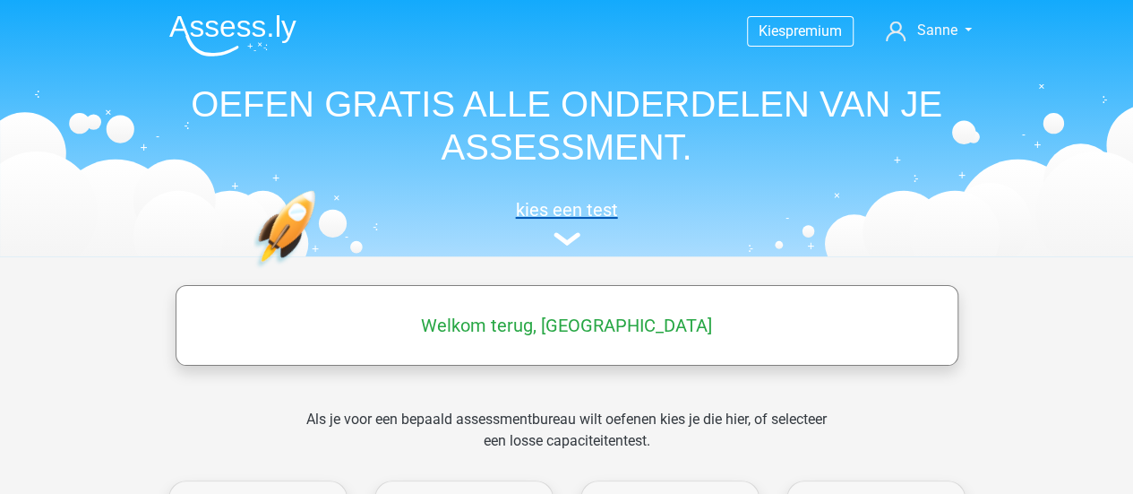
click at [566, 238] on img at bounding box center [567, 238] width 27 height 13
click at [966, 24] on link "Sanne" at bounding box center [928, 30] width 99 height 21
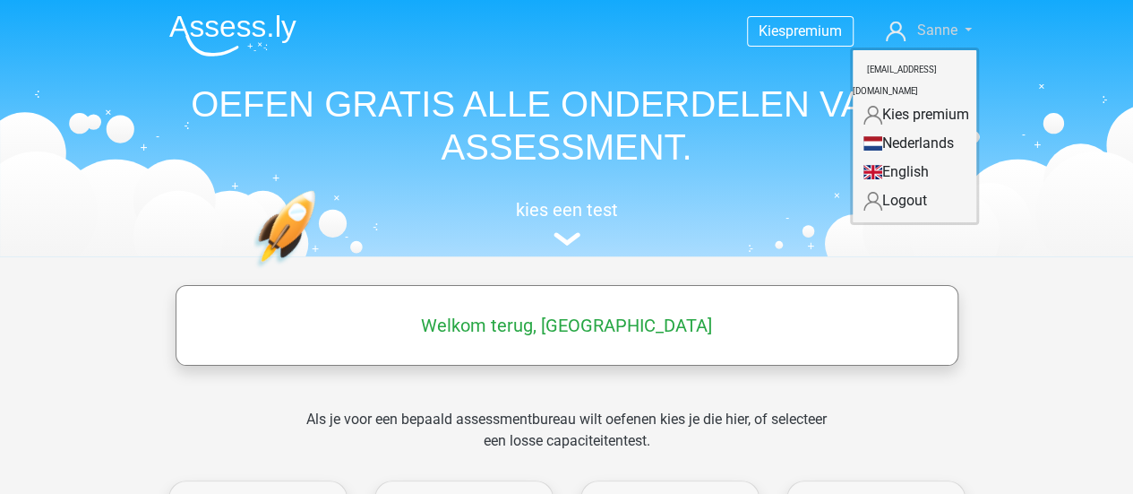
click at [950, 30] on span "Sanne" at bounding box center [936, 29] width 40 height 17
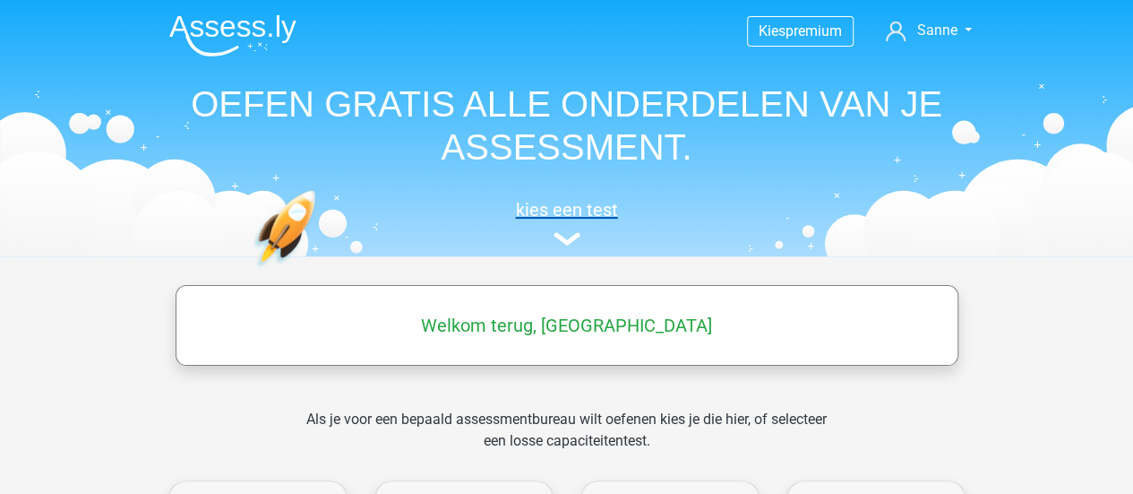
click at [563, 237] on img at bounding box center [567, 238] width 27 height 13
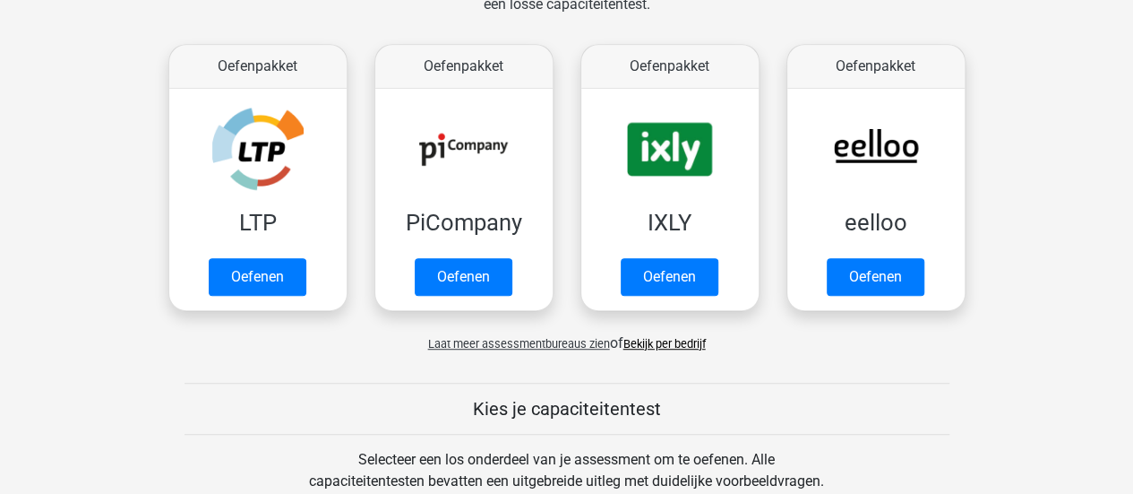
scroll to position [435, 0]
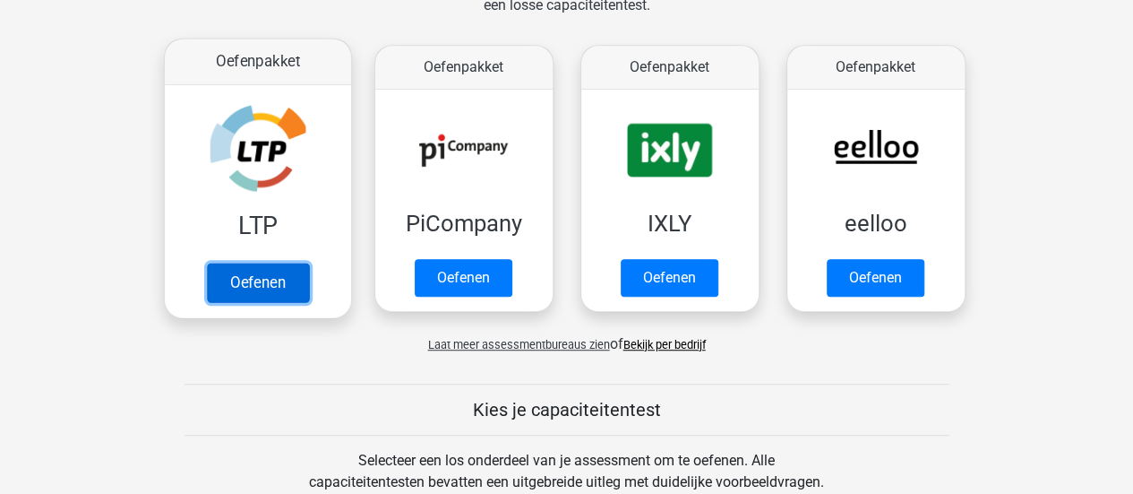
click at [260, 280] on link "Oefenen" at bounding box center [257, 281] width 102 height 39
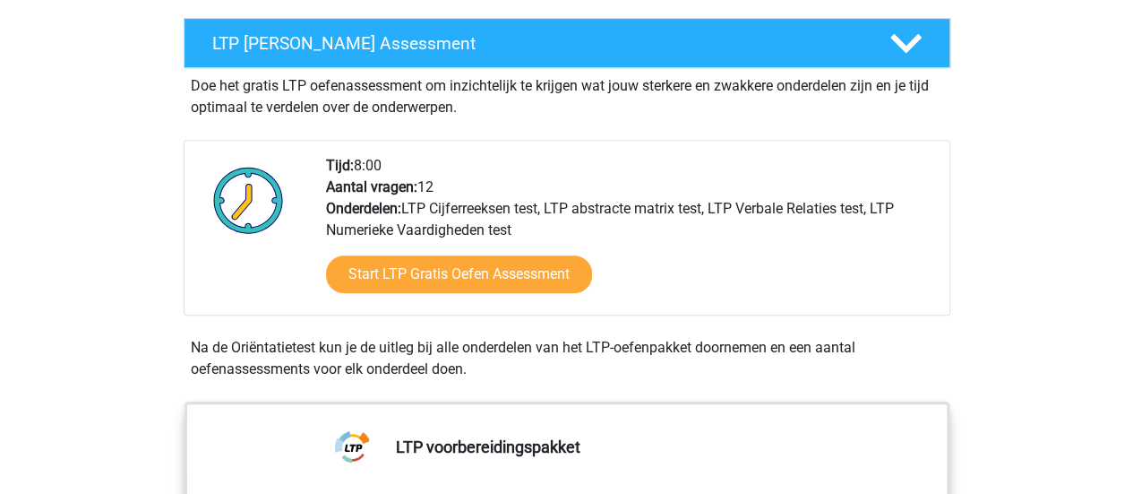
scroll to position [329, 0]
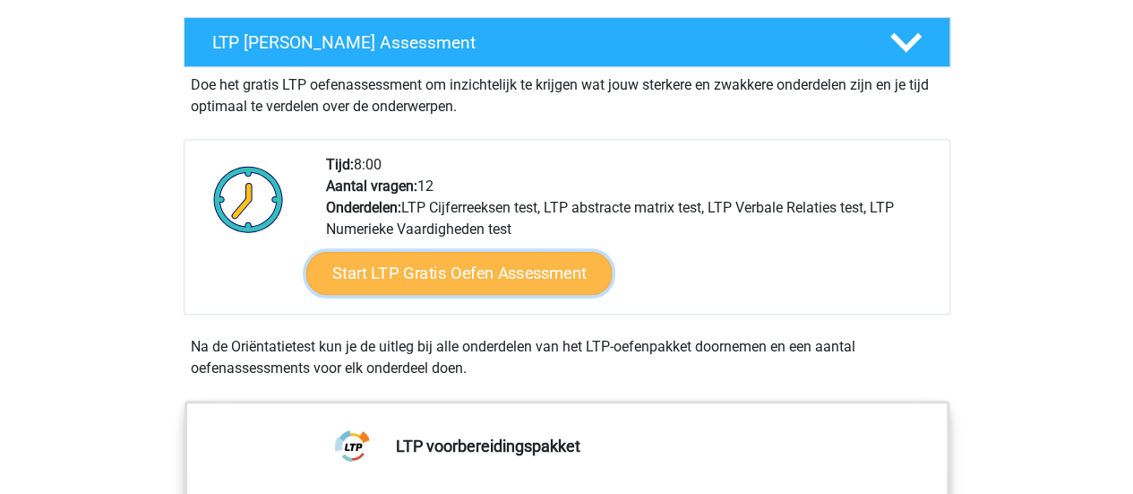
click at [437, 255] on link "Start LTP Gratis Oefen Assessment" at bounding box center [458, 273] width 306 height 43
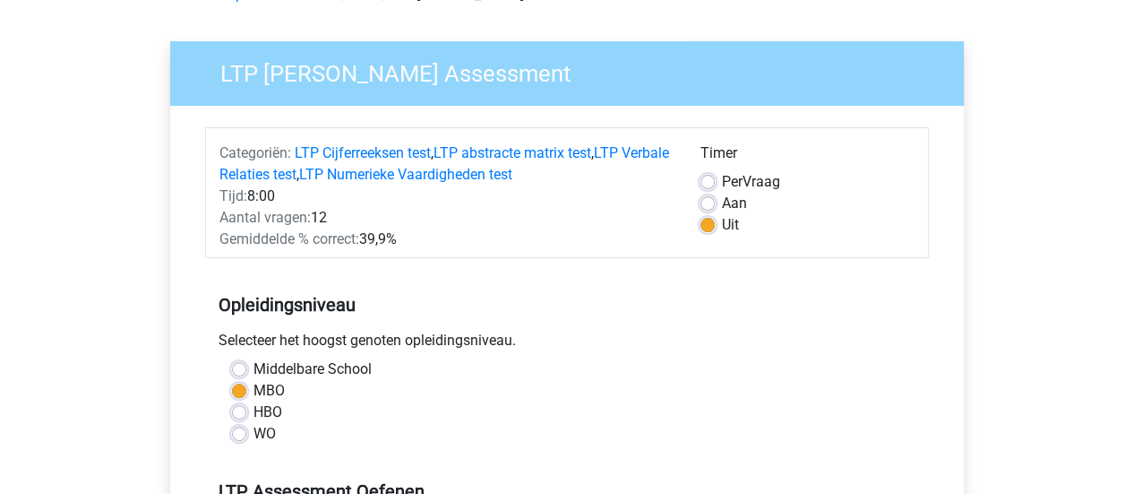
scroll to position [109, 0]
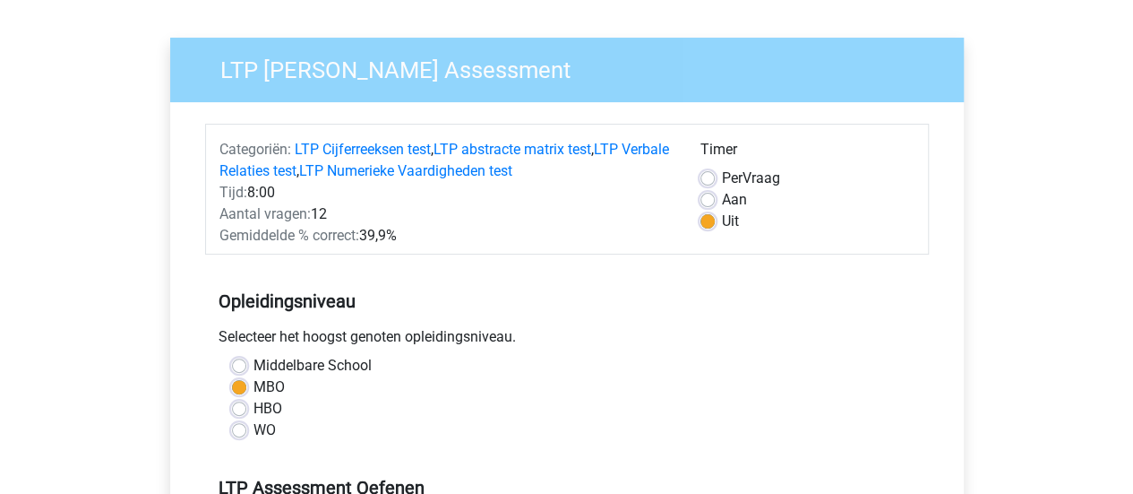
click at [718, 201] on div "Aan" at bounding box center [808, 199] width 214 height 21
click at [722, 200] on label "Aan" at bounding box center [734, 199] width 25 height 21
click at [711, 200] on input "Aan" at bounding box center [708, 198] width 14 height 18
radio input "true"
click at [262, 399] on label "HBO" at bounding box center [268, 408] width 29 height 21
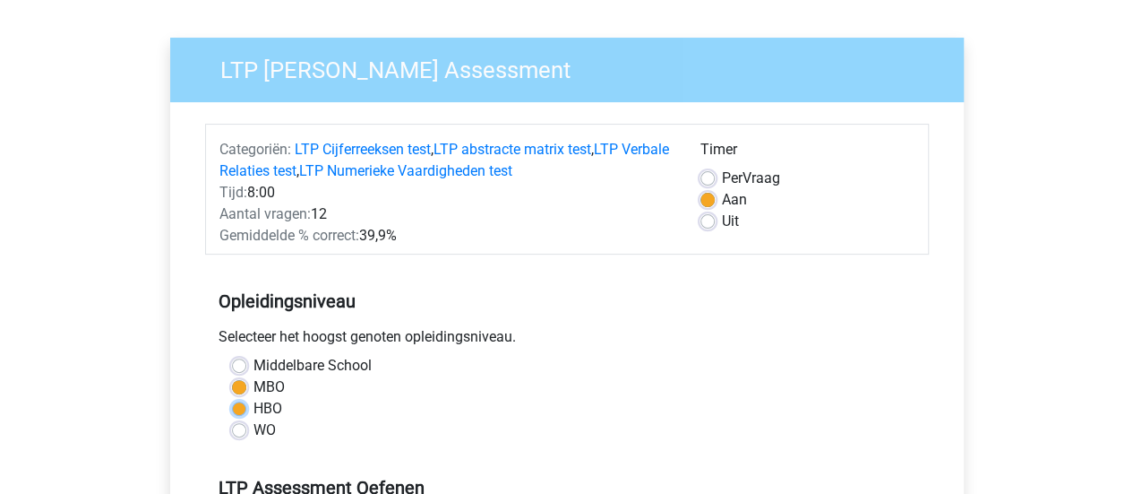
click at [246, 399] on input "HBO" at bounding box center [239, 407] width 14 height 18
radio input "true"
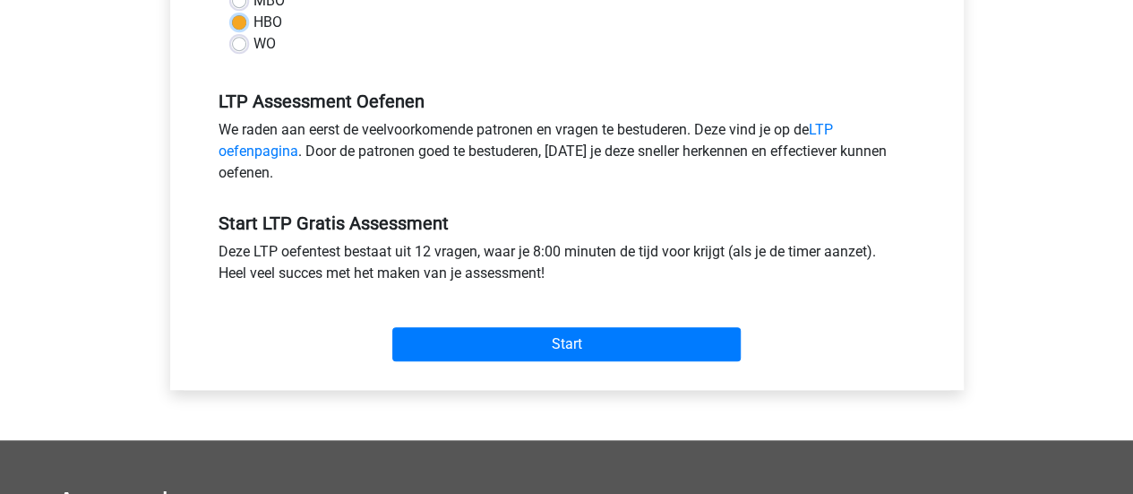
scroll to position [498, 0]
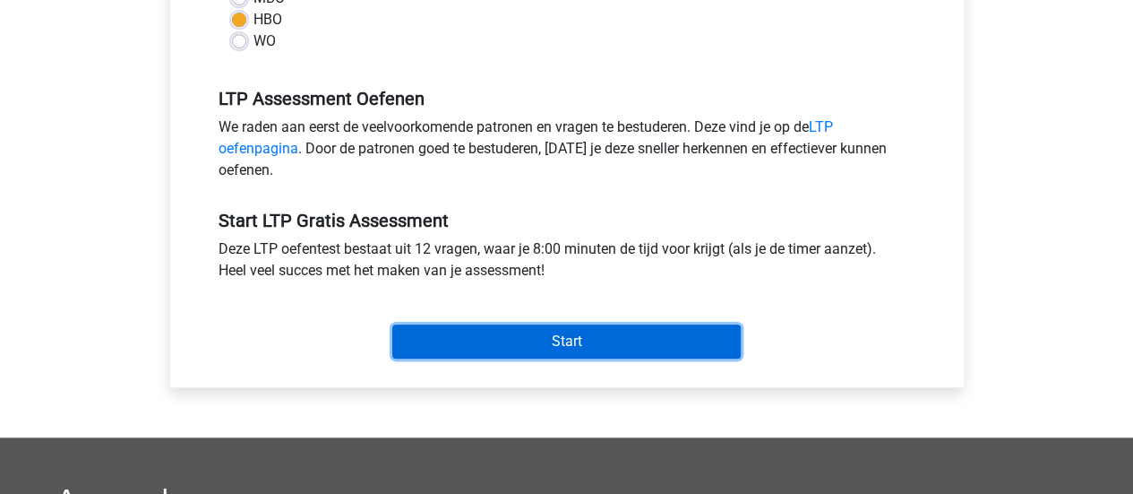
click at [492, 348] on input "Start" at bounding box center [566, 341] width 348 height 34
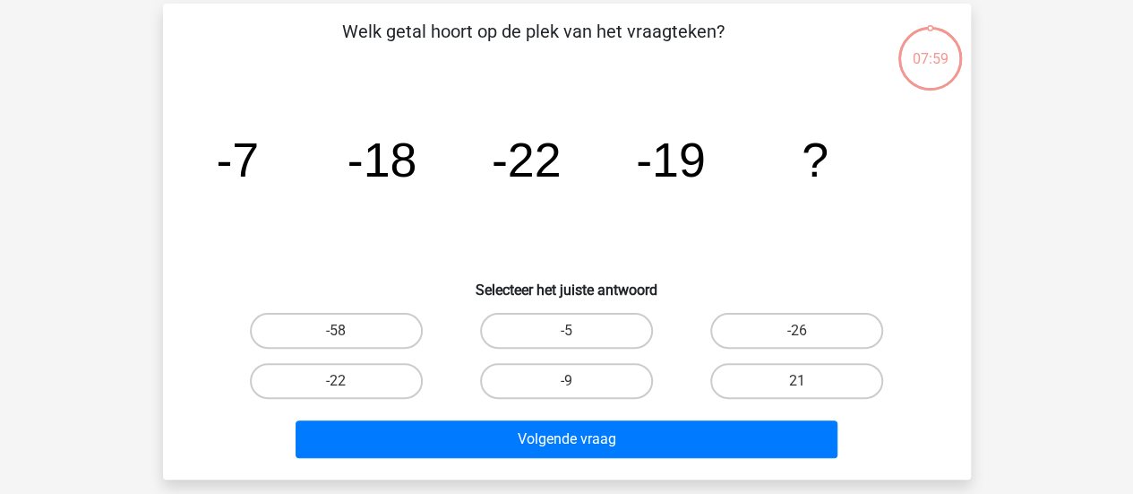
scroll to position [80, 0]
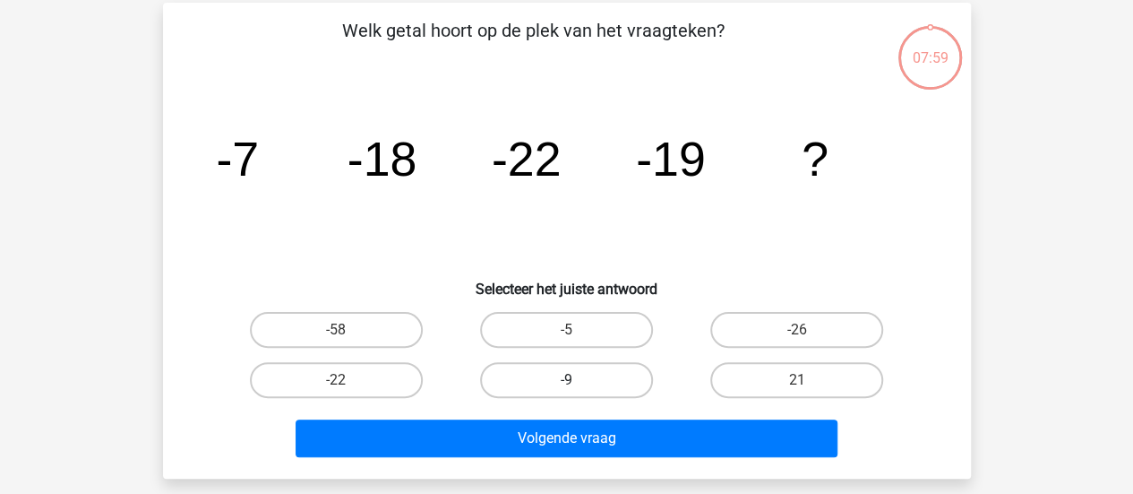
click at [528, 383] on label "-9" at bounding box center [566, 380] width 173 height 36
click at [566, 383] on input "-9" at bounding box center [572, 386] width 12 height 12
radio input "true"
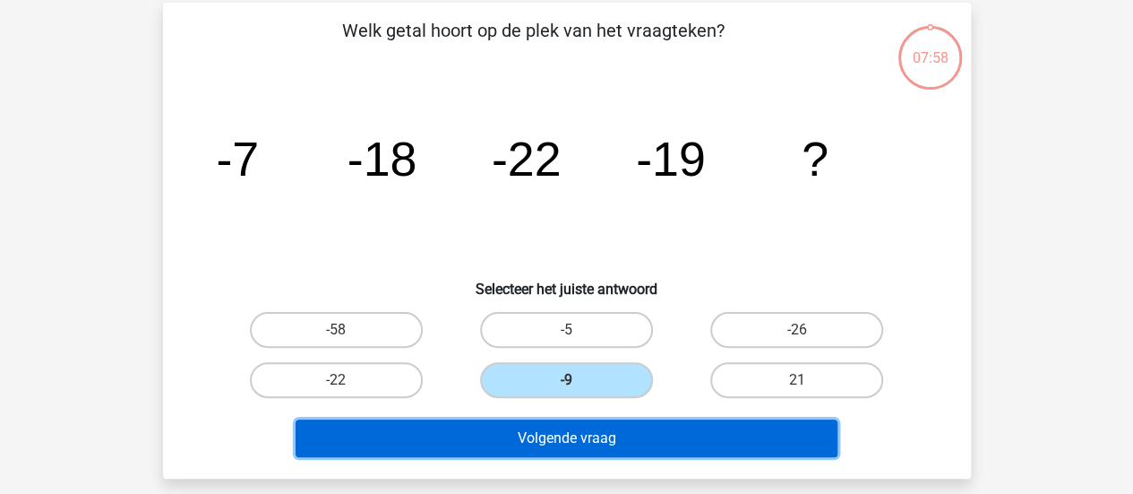
click at [502, 432] on button "Volgende vraag" at bounding box center [567, 438] width 542 height 38
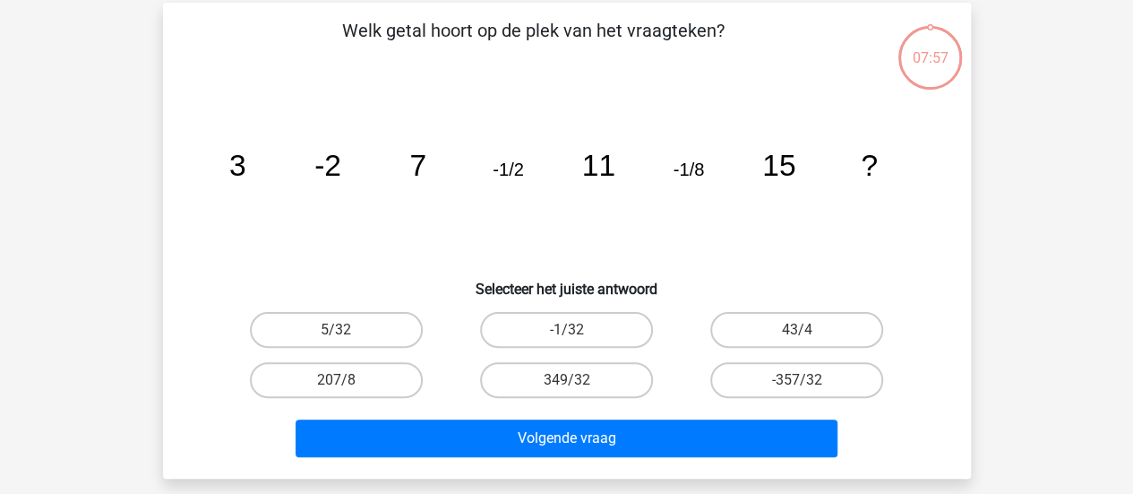
scroll to position [82, 0]
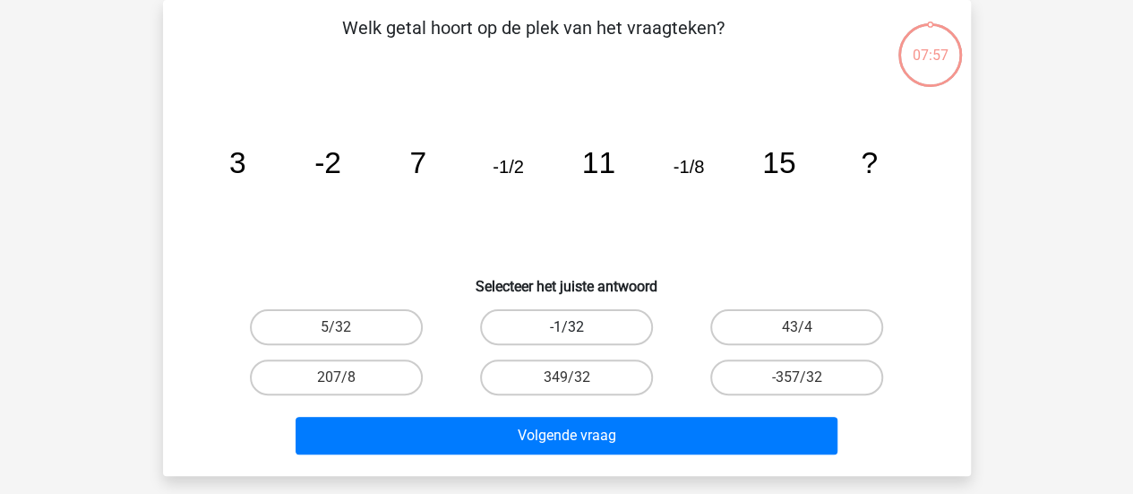
click at [578, 322] on label "-1/32" at bounding box center [566, 327] width 173 height 36
click at [578, 327] on input "-1/32" at bounding box center [572, 333] width 12 height 12
radio input "true"
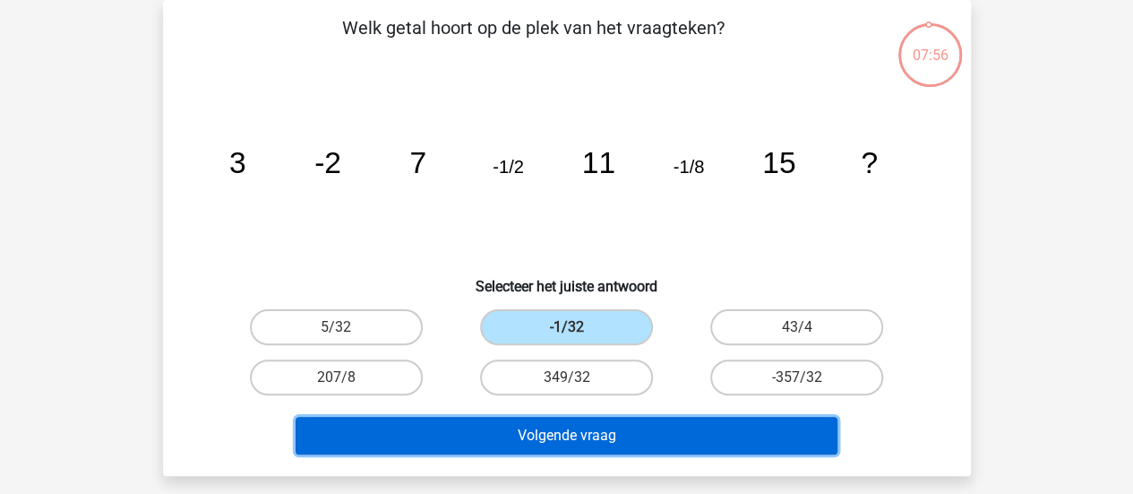
click at [530, 427] on button "Volgende vraag" at bounding box center [567, 436] width 542 height 38
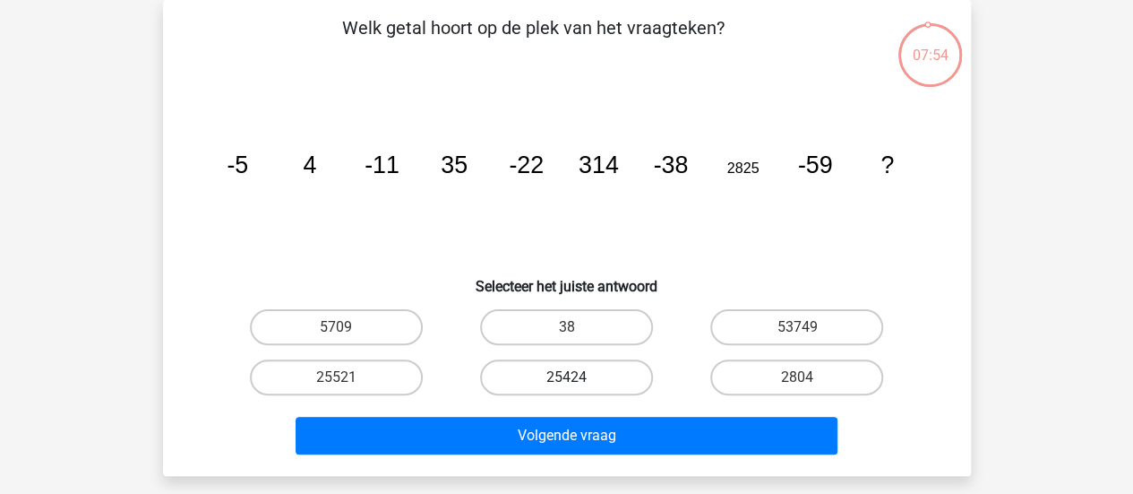
click at [518, 375] on label "25424" at bounding box center [566, 377] width 173 height 36
click at [566, 377] on input "25424" at bounding box center [572, 383] width 12 height 12
radio input "true"
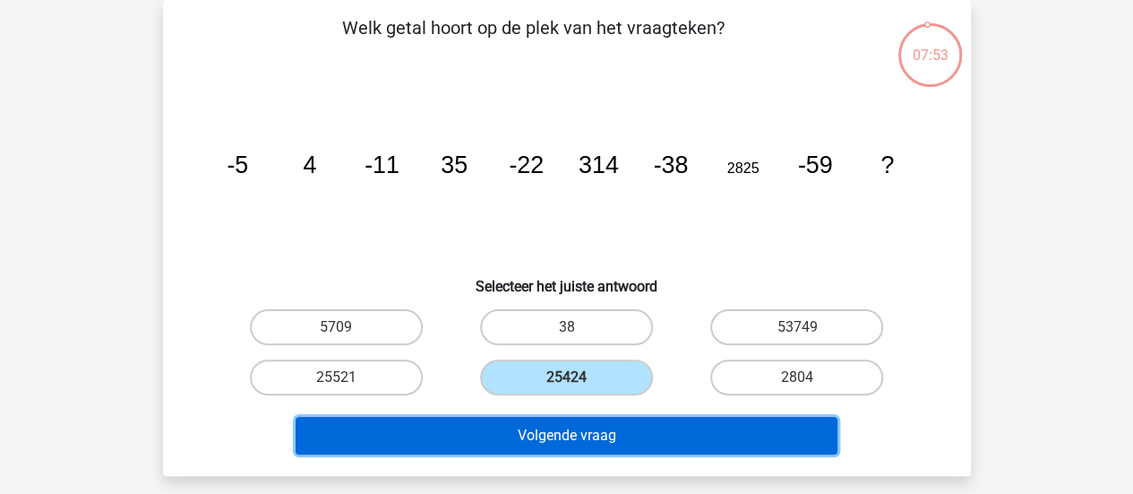
click at [555, 434] on button "Volgende vraag" at bounding box center [567, 436] width 542 height 38
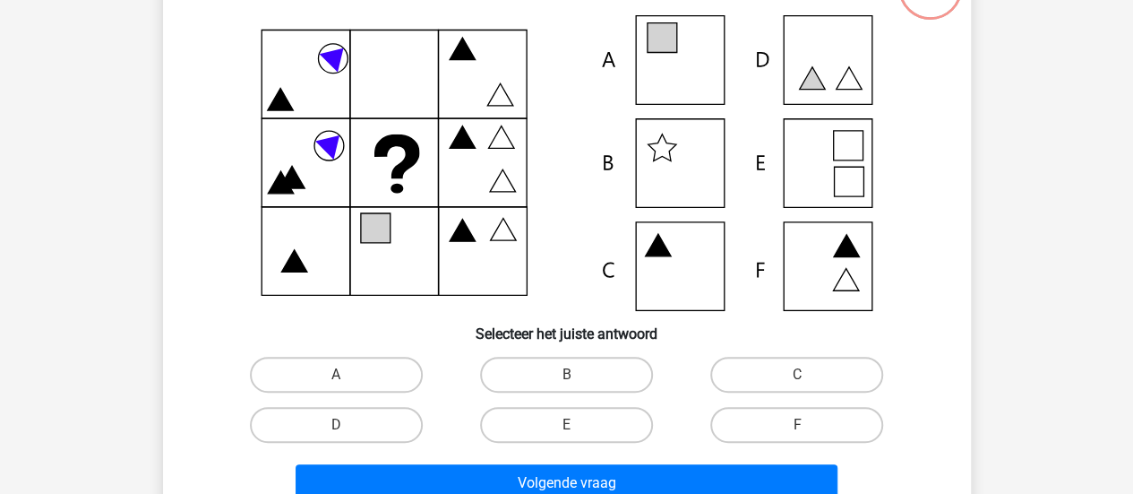
scroll to position [152, 0]
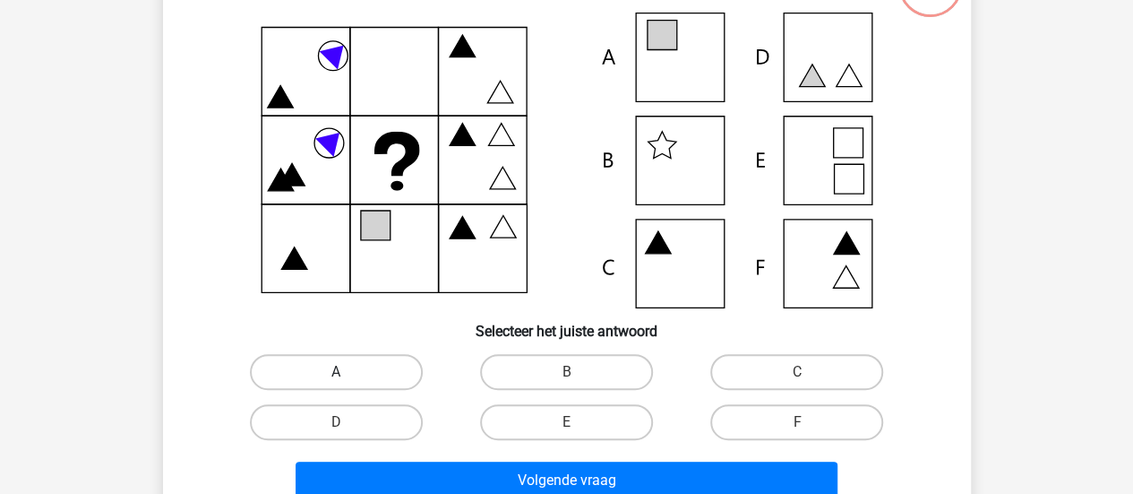
click at [371, 366] on label "A" at bounding box center [336, 372] width 173 height 36
click at [348, 372] on input "A" at bounding box center [342, 378] width 12 height 12
radio input "true"
click at [371, 366] on label "A" at bounding box center [336, 372] width 173 height 36
click at [348, 372] on input "A" at bounding box center [342, 378] width 12 height 12
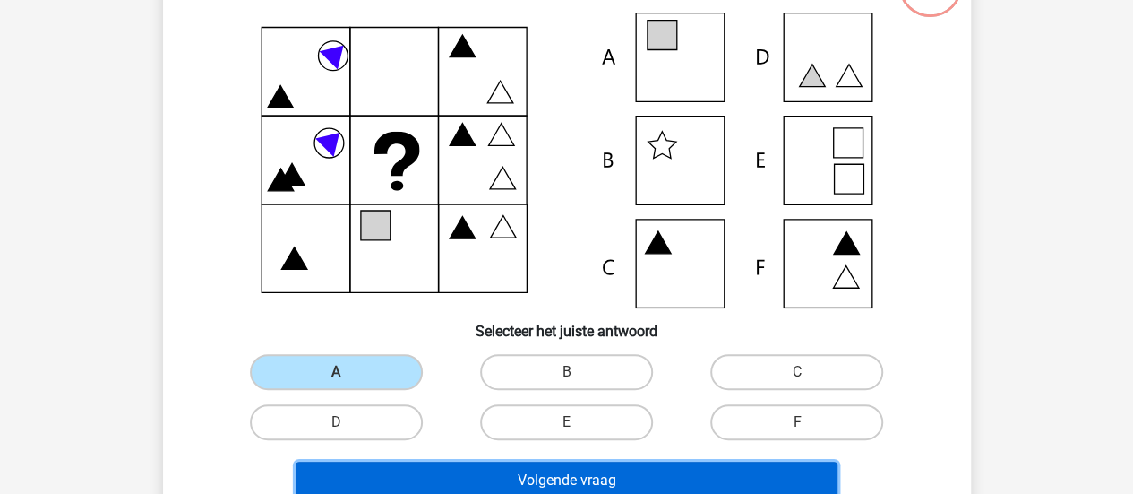
click at [446, 475] on button "Volgende vraag" at bounding box center [567, 480] width 542 height 38
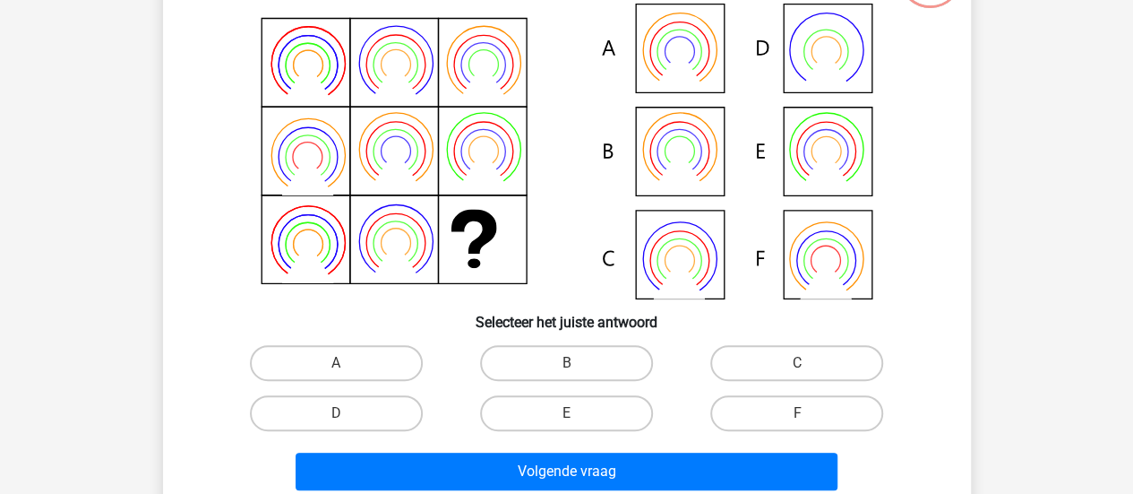
scroll to position [162, 0]
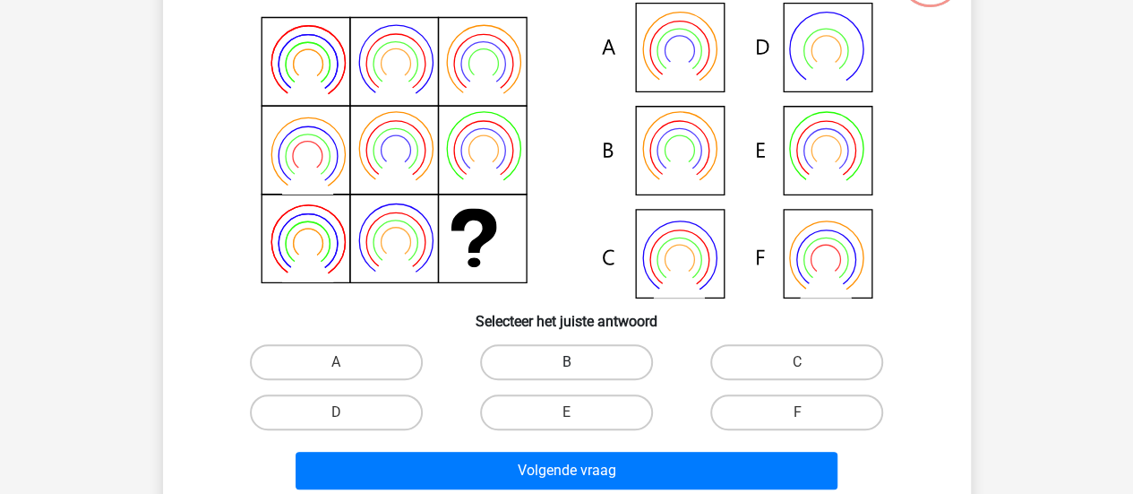
click at [558, 373] on label "B" at bounding box center [566, 362] width 173 height 36
click at [566, 373] on input "B" at bounding box center [572, 368] width 12 height 12
radio input "true"
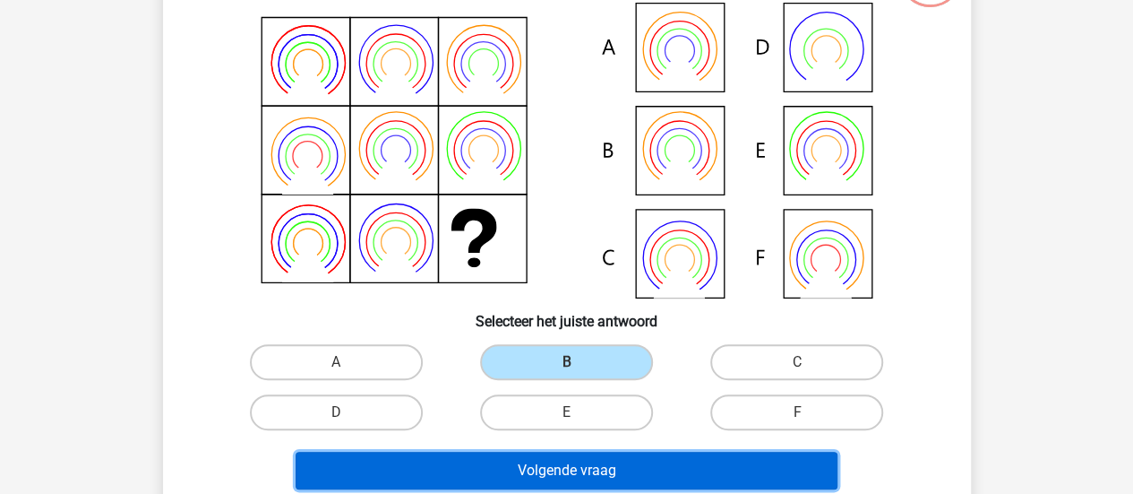
click at [542, 465] on button "Volgende vraag" at bounding box center [567, 470] width 542 height 38
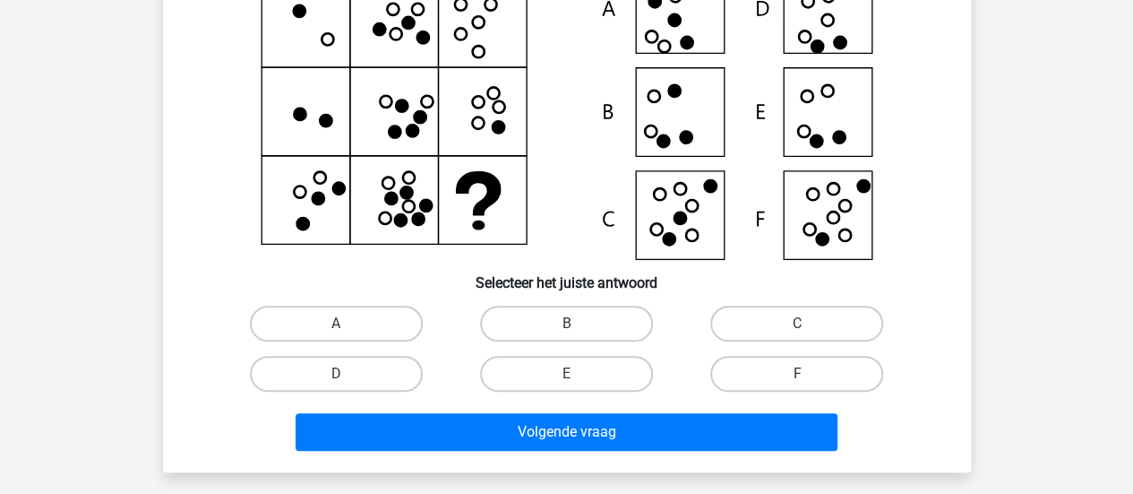
scroll to position [202, 0]
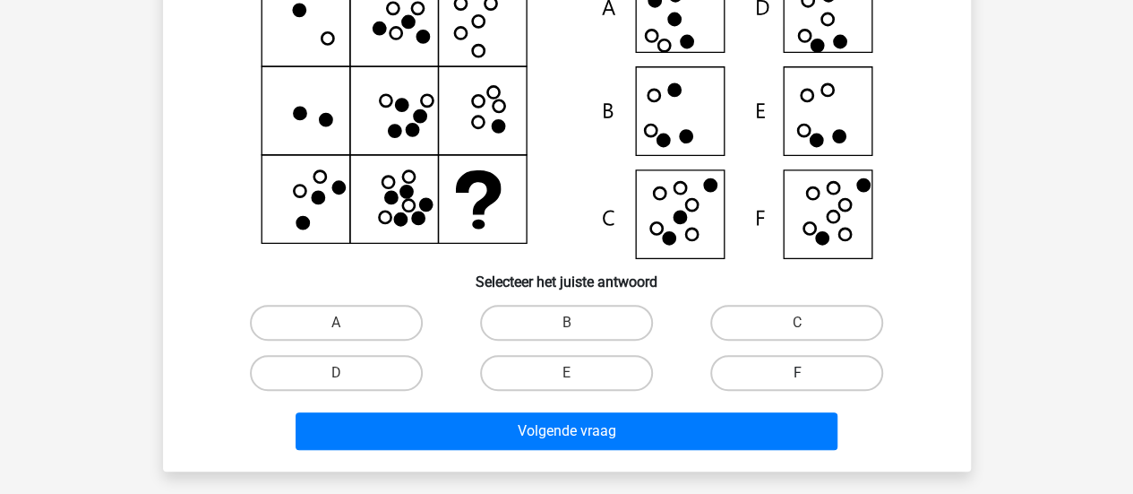
click at [820, 366] on label "F" at bounding box center [796, 373] width 173 height 36
click at [809, 373] on input "F" at bounding box center [803, 379] width 12 height 12
radio input "true"
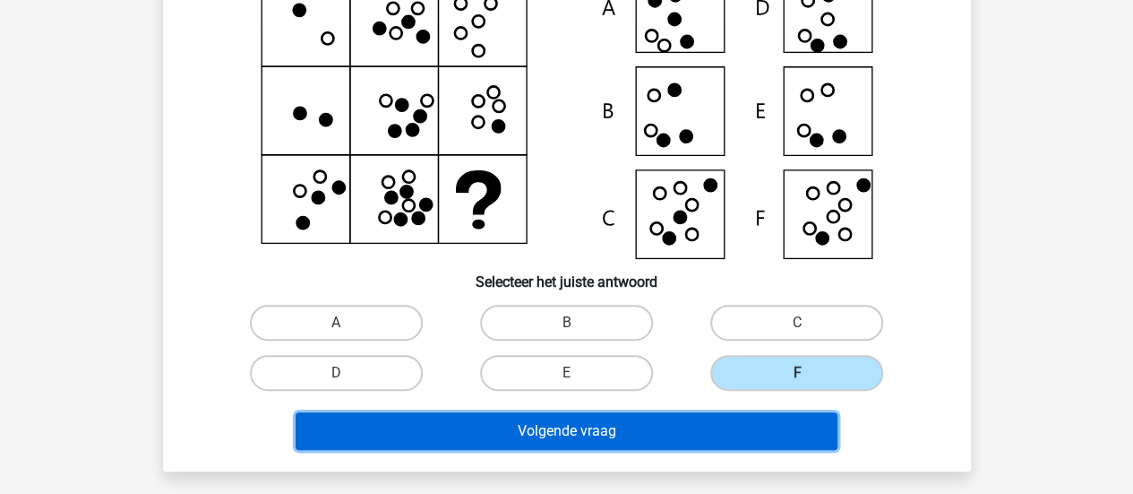
click at [710, 438] on button "Volgende vraag" at bounding box center [567, 431] width 542 height 38
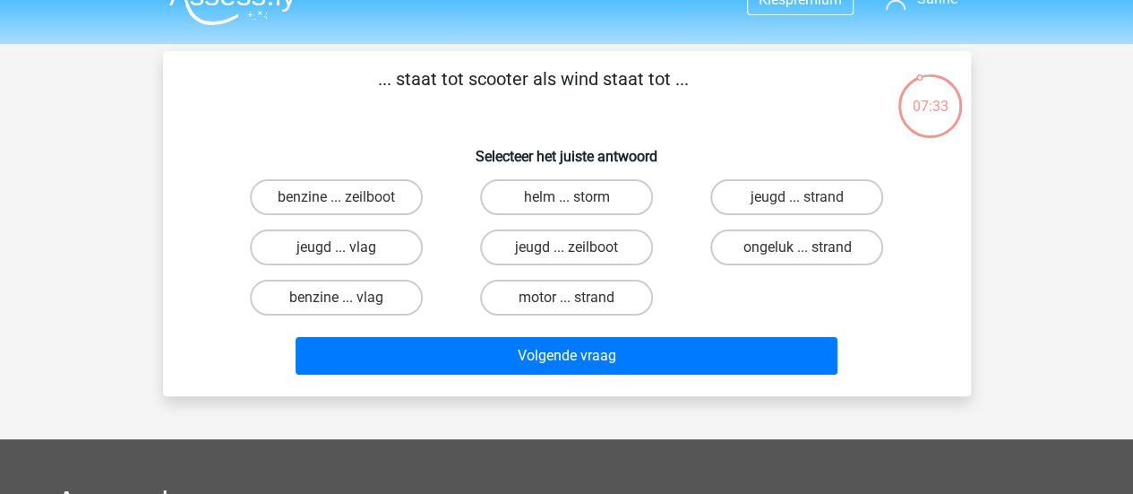
scroll to position [30, 0]
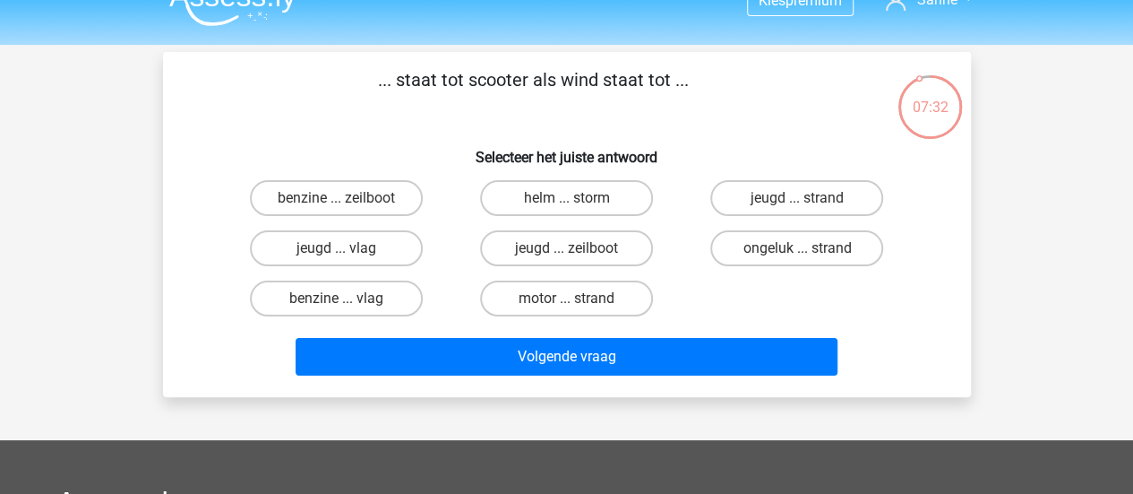
click at [336, 203] on input "benzine ... zeilboot" at bounding box center [342, 204] width 12 height 12
radio input "true"
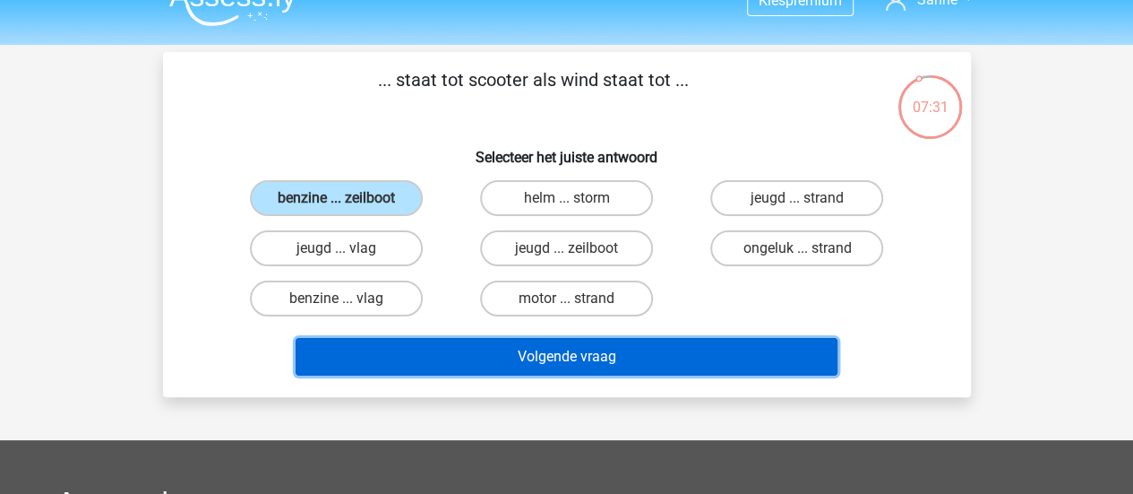
click at [457, 361] on button "Volgende vraag" at bounding box center [567, 357] width 542 height 38
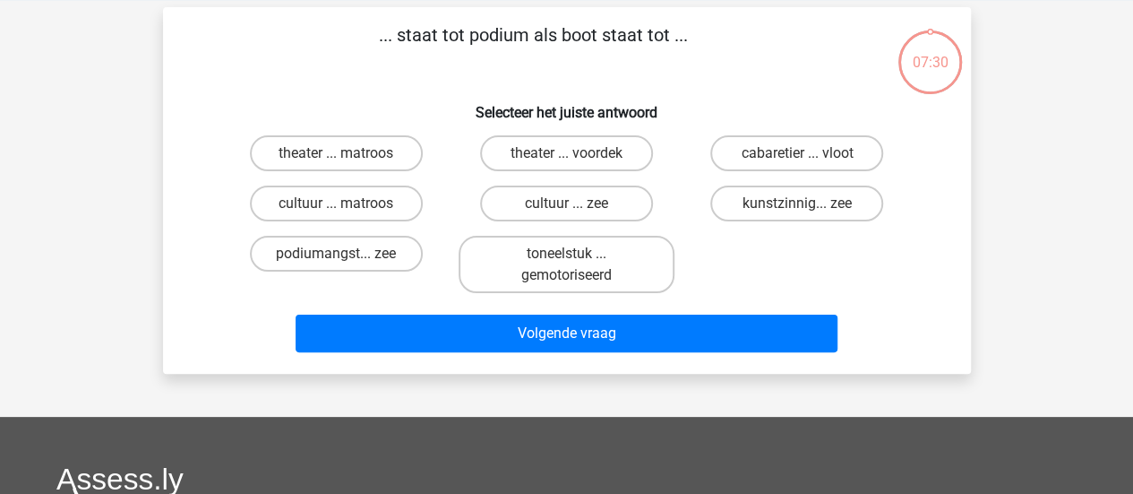
scroll to position [82, 0]
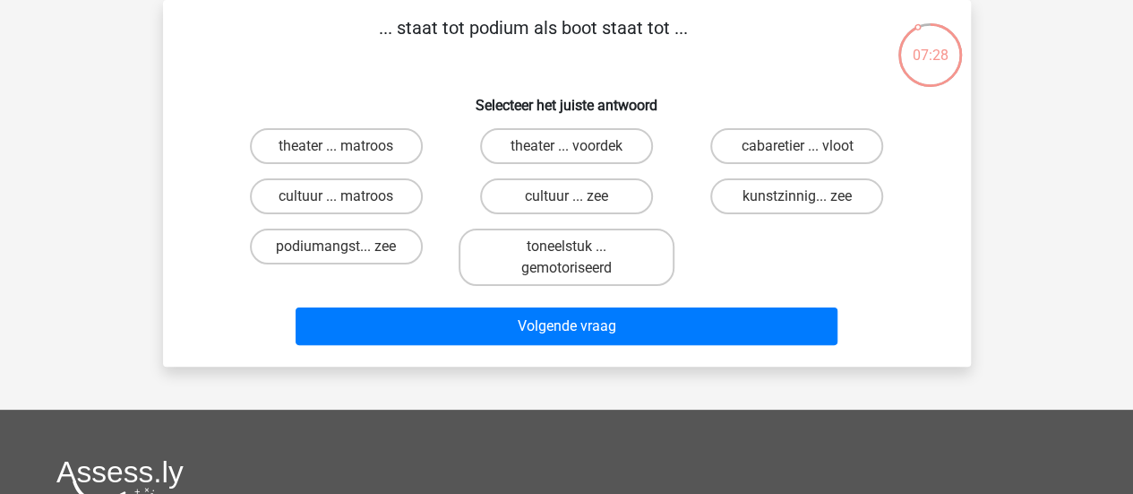
click at [569, 148] on input "theater ... voordek" at bounding box center [572, 152] width 12 height 12
radio input "true"
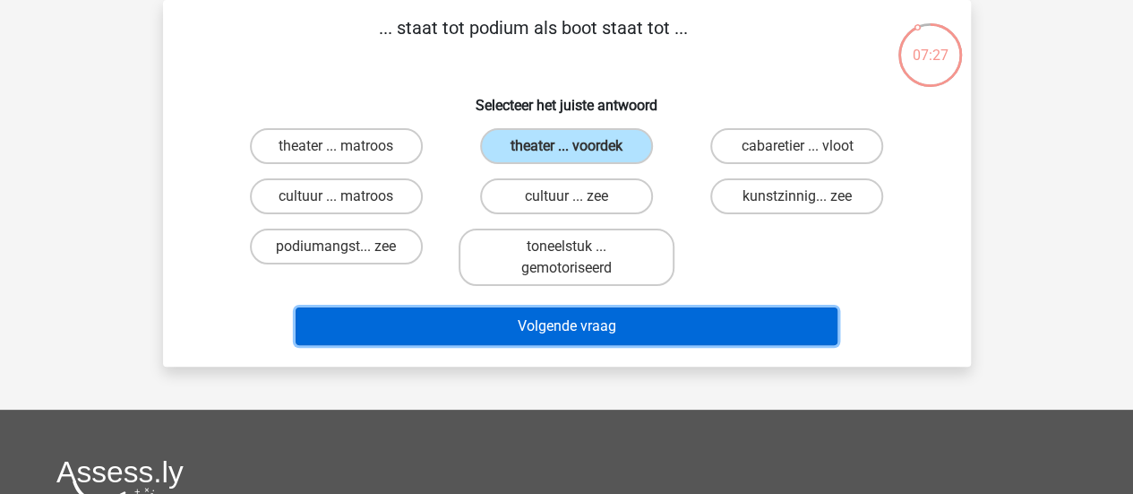
click at [532, 318] on button "Volgende vraag" at bounding box center [567, 326] width 542 height 38
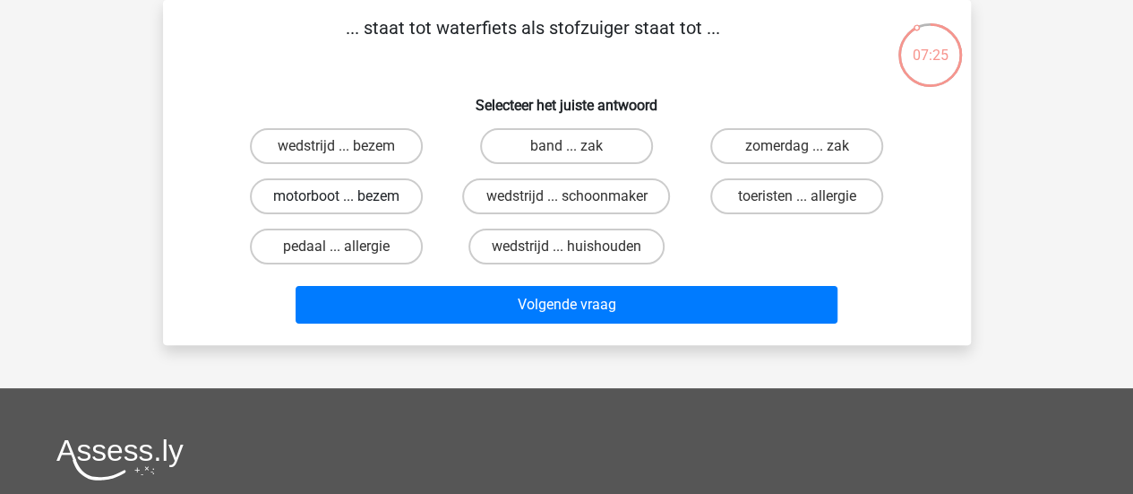
click at [369, 209] on label "motorboot ... bezem" at bounding box center [336, 196] width 173 height 36
click at [348, 208] on input "motorboot ... bezem" at bounding box center [342, 202] width 12 height 12
radio input "true"
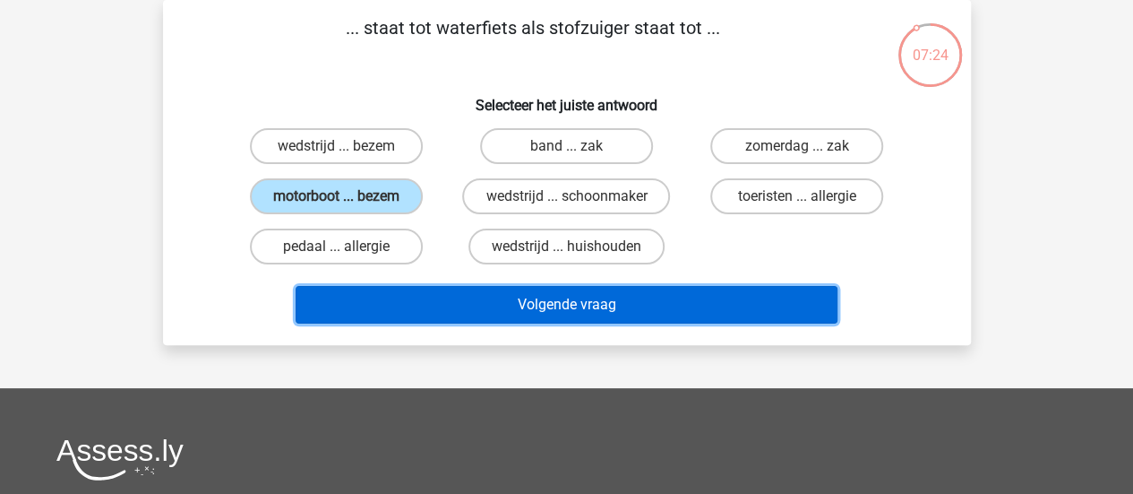
click at [484, 318] on button "Volgende vraag" at bounding box center [567, 305] width 542 height 38
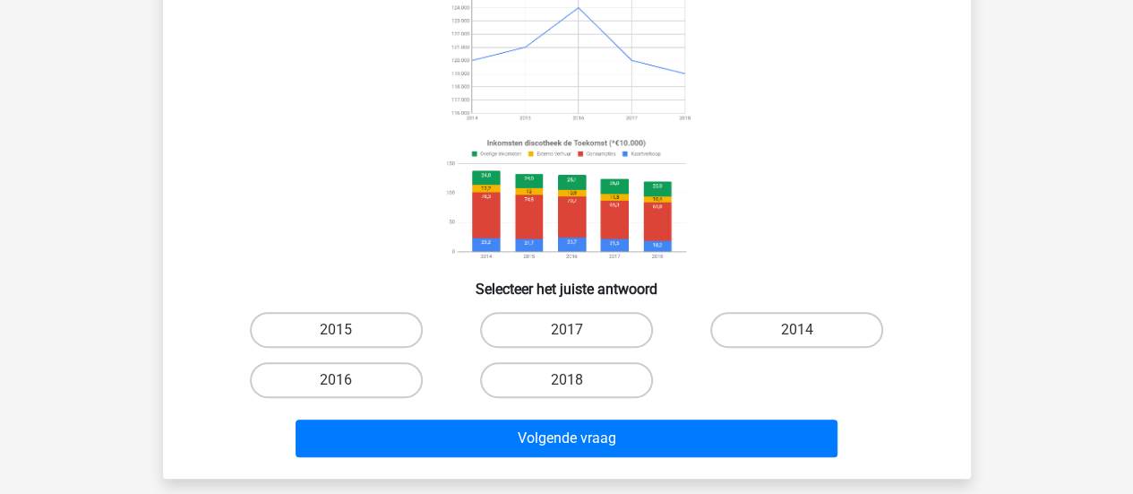
scroll to position [195, 0]
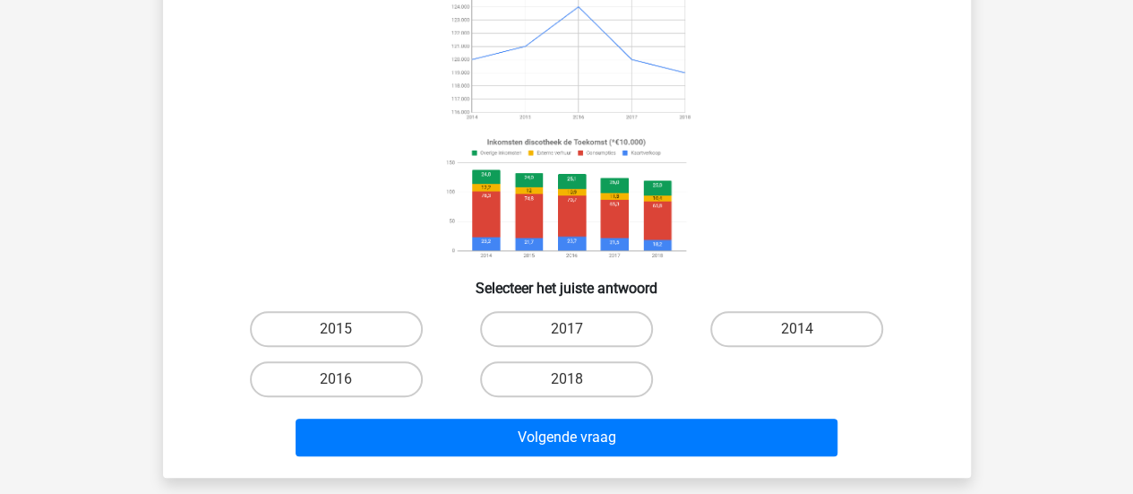
click at [740, 348] on div "2014" at bounding box center [797, 329] width 230 height 50
click at [754, 341] on label "2014" at bounding box center [796, 329] width 173 height 36
click at [797, 340] on input "2014" at bounding box center [803, 335] width 12 height 12
radio input "true"
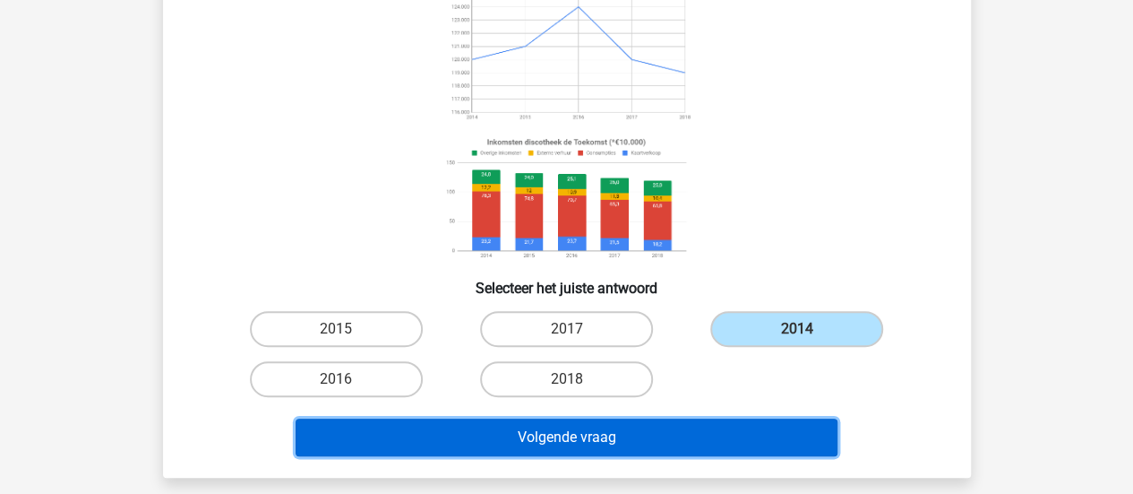
click at [597, 444] on button "Volgende vraag" at bounding box center [567, 437] width 542 height 38
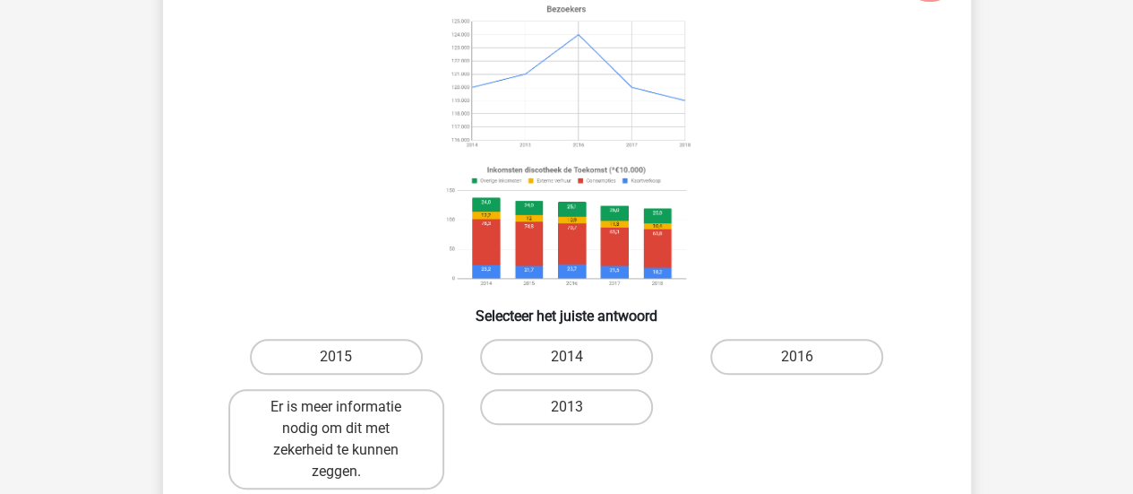
scroll to position [168, 0]
click at [593, 409] on label "2013" at bounding box center [566, 406] width 173 height 36
click at [578, 409] on input "2013" at bounding box center [572, 412] width 12 height 12
radio input "true"
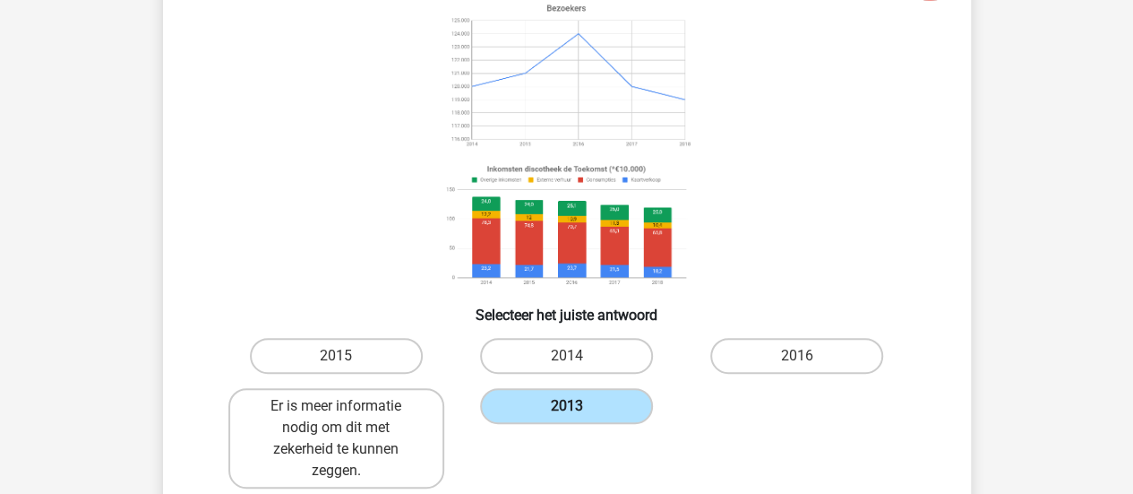
scroll to position [370, 0]
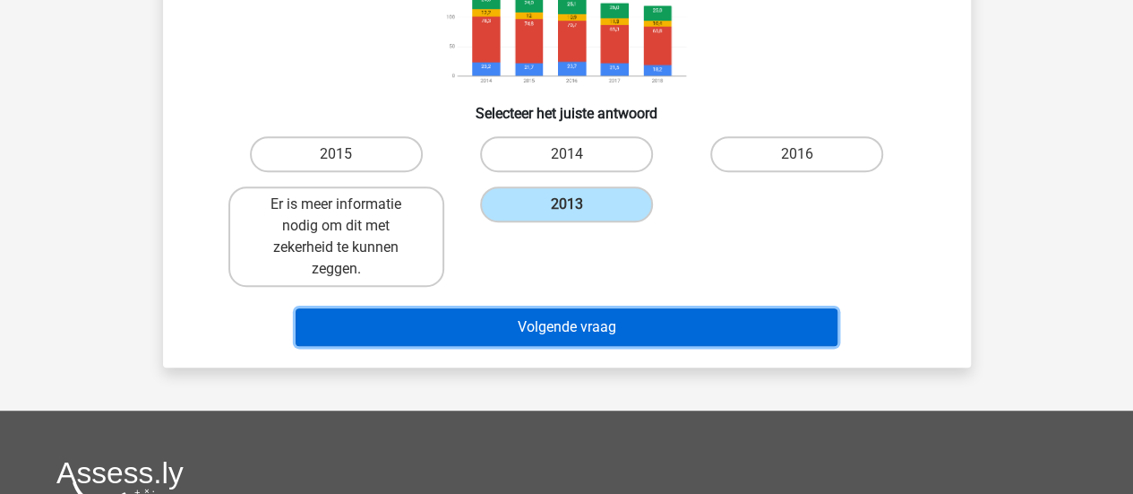
click at [555, 327] on button "Volgende vraag" at bounding box center [567, 327] width 542 height 38
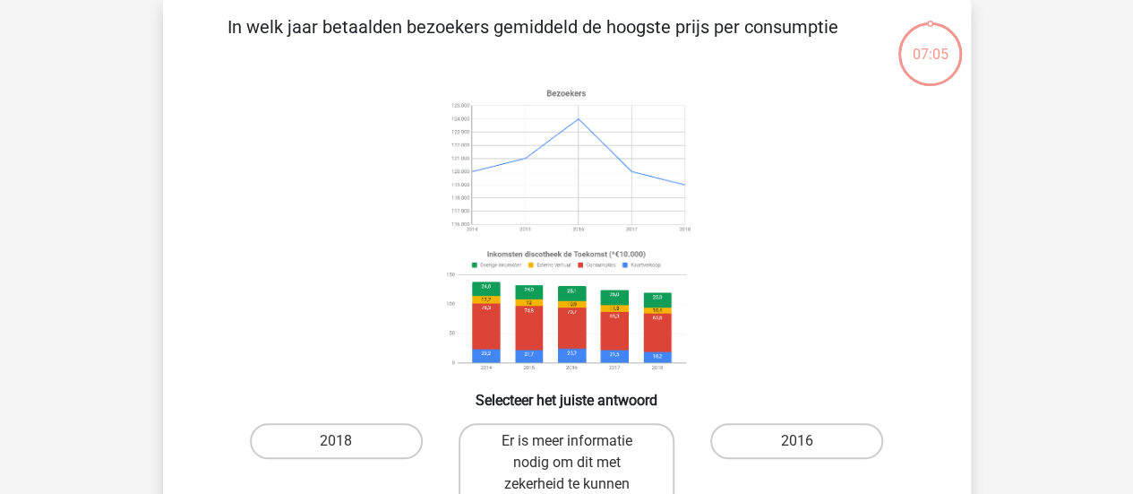
scroll to position [82, 0]
click at [576, 417] on div "Er is meer informatie nodig om dit met zekerheid te kunnen zeggen." at bounding box center [566, 474] width 230 height 115
click at [581, 460] on label "Er is meer informatie nodig om dit met zekerheid te kunnen zeggen." at bounding box center [567, 474] width 216 height 100
click at [578, 453] on input "Er is meer informatie nodig om dit met zekerheid te kunnen zeggen." at bounding box center [572, 448] width 12 height 12
radio input "true"
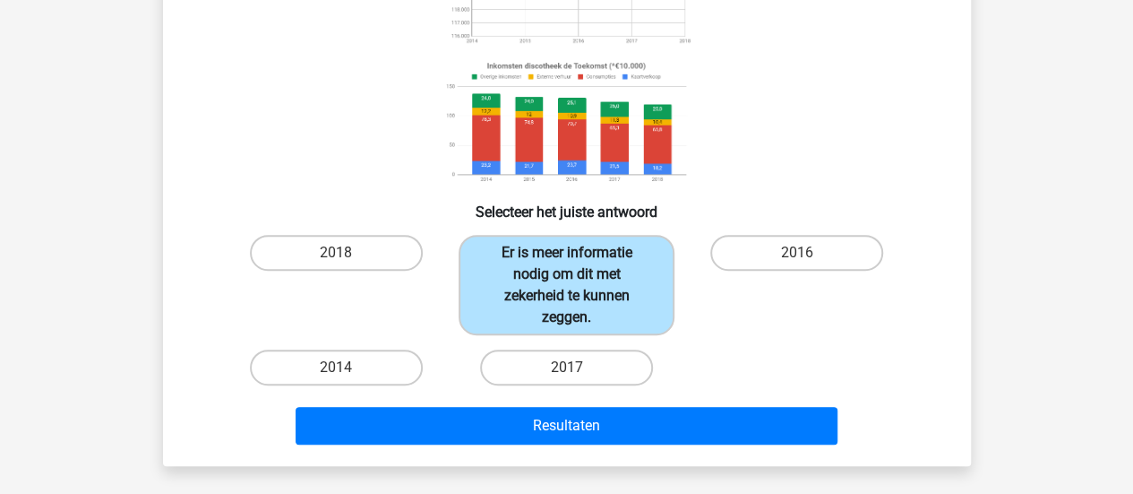
scroll to position [308, 0]
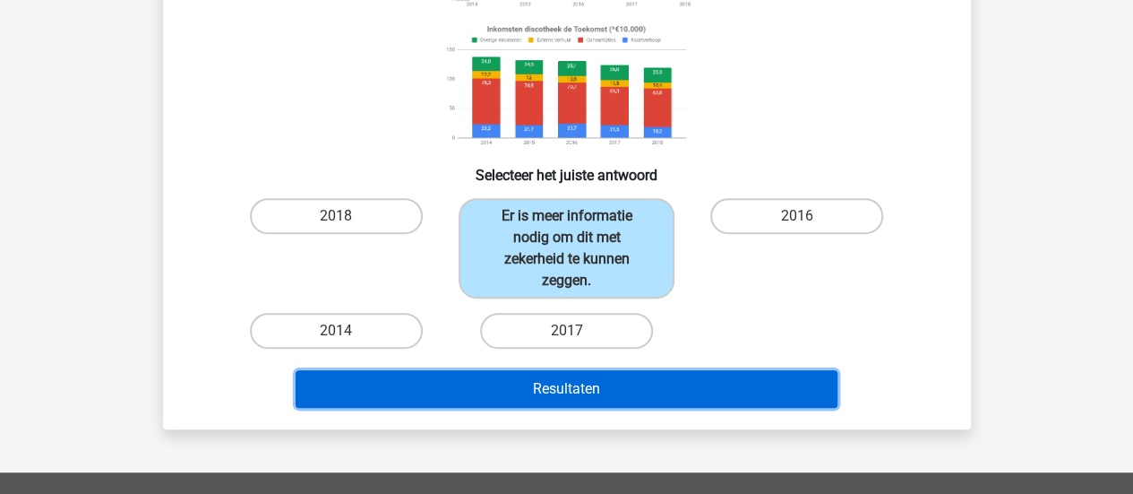
click at [543, 387] on button "Resultaten" at bounding box center [567, 389] width 542 height 38
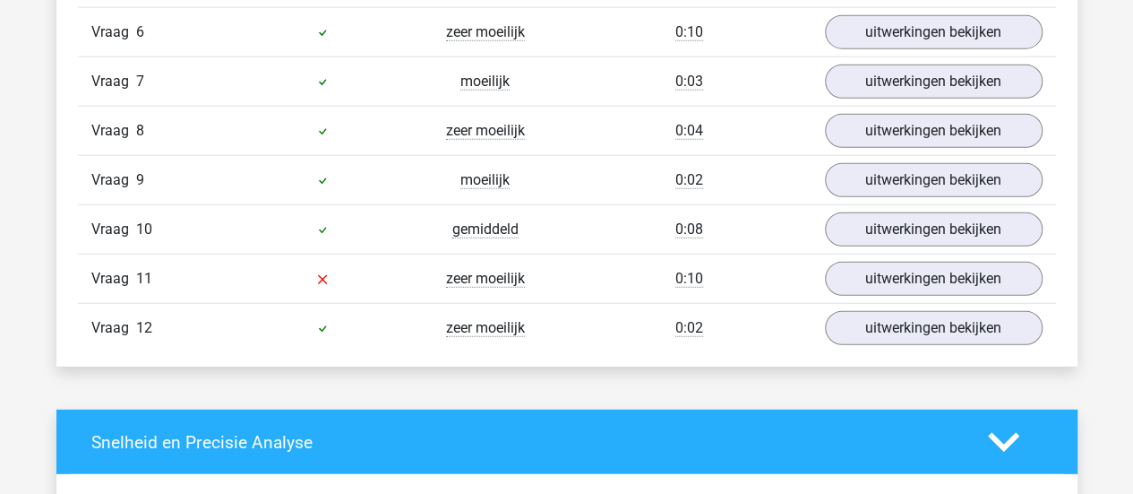
scroll to position [2287, 0]
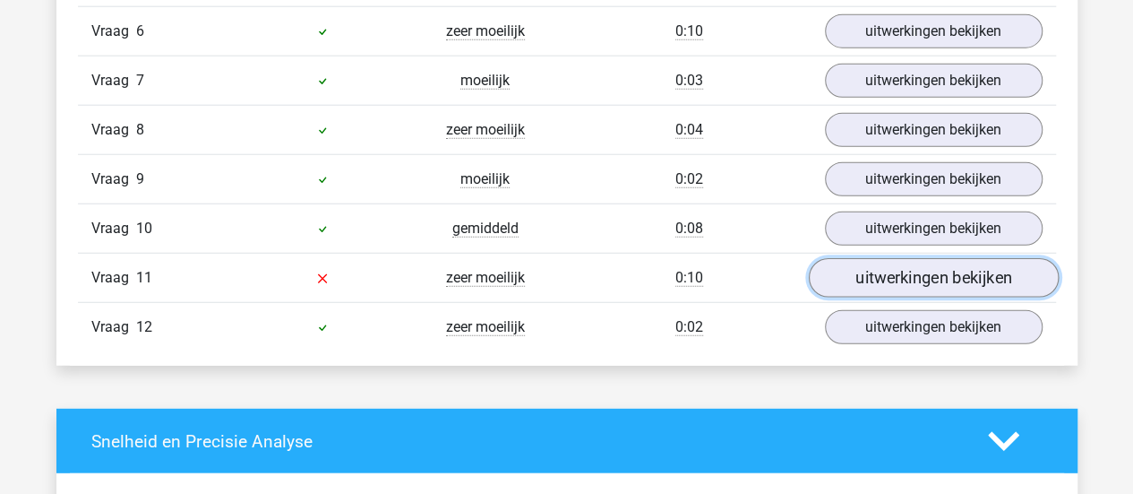
click at [894, 273] on link "uitwerkingen bekijken" at bounding box center [933, 277] width 250 height 39
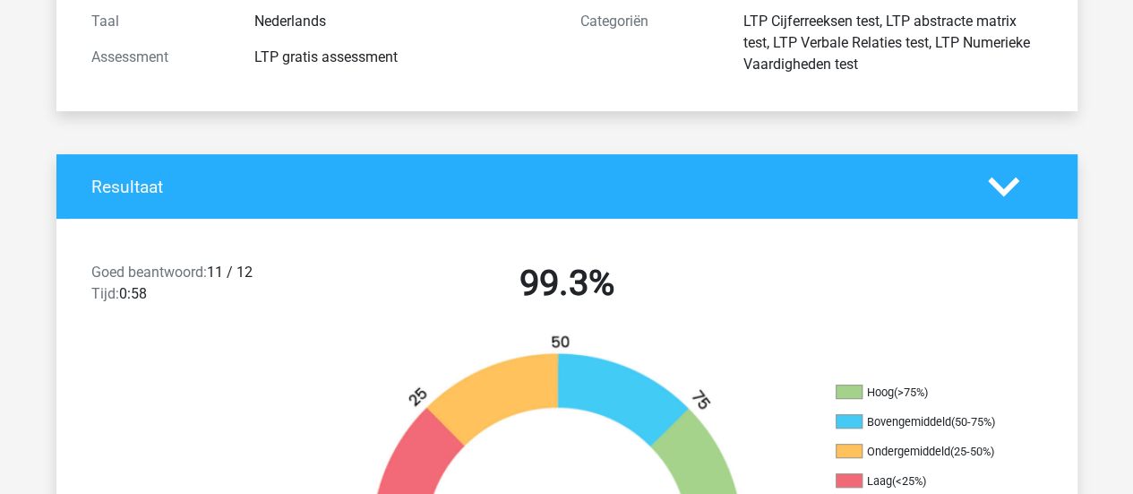
scroll to position [226, 0]
